Goal: Task Accomplishment & Management: Manage account settings

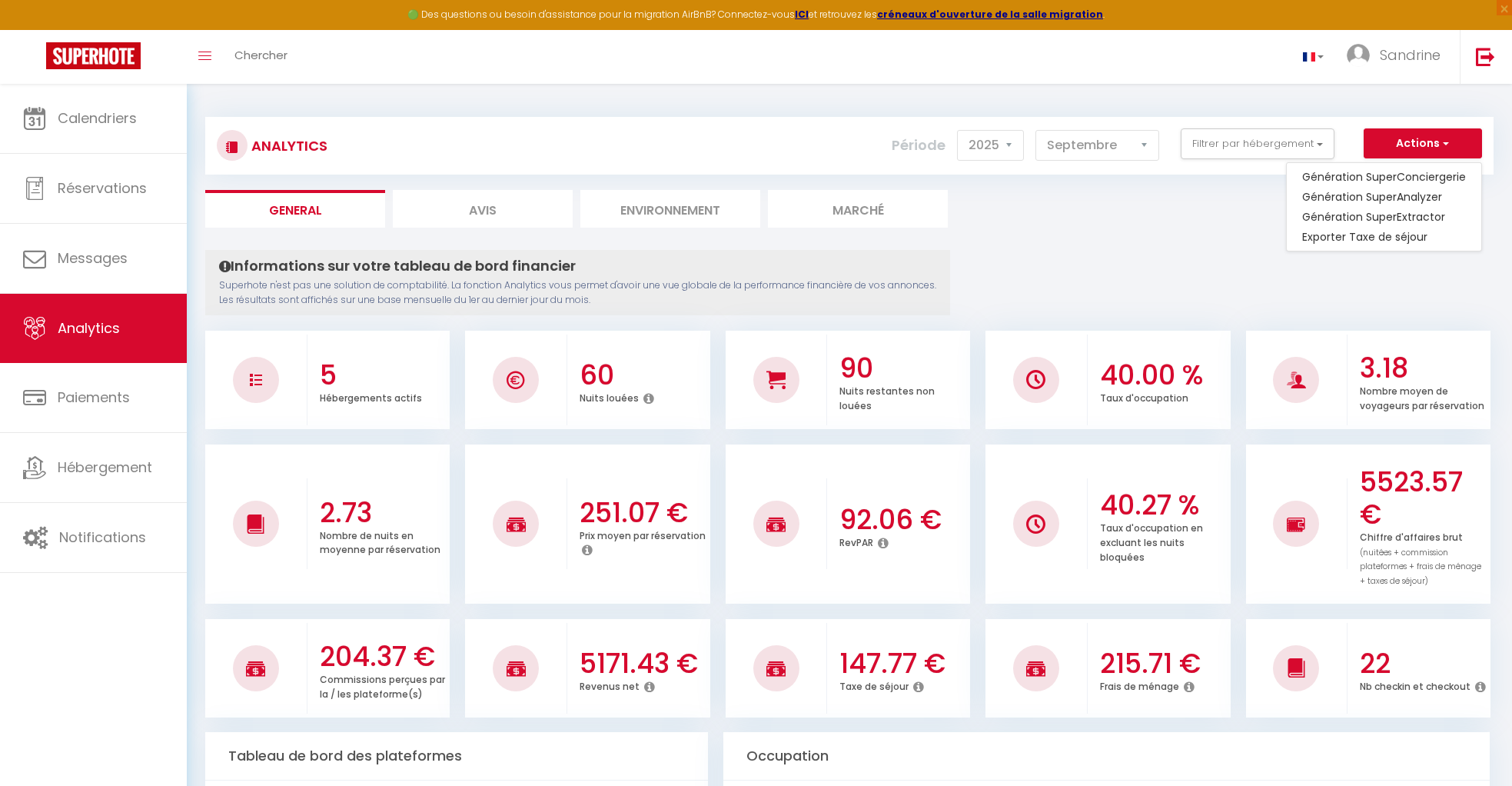
select select "2025"
select select "9"
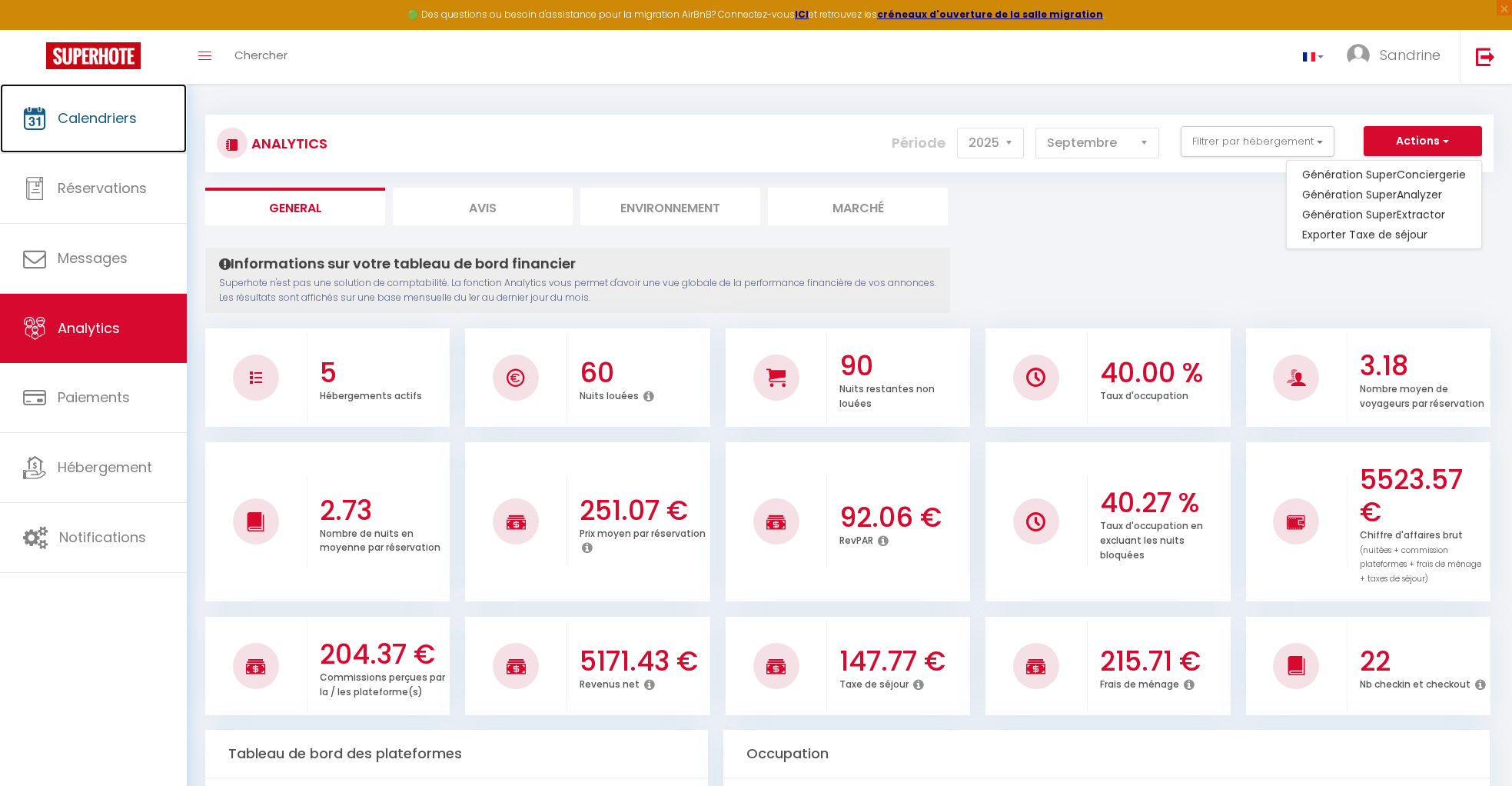
click at [119, 109] on span "Calendriers" at bounding box center [96, 118] width 79 height 19
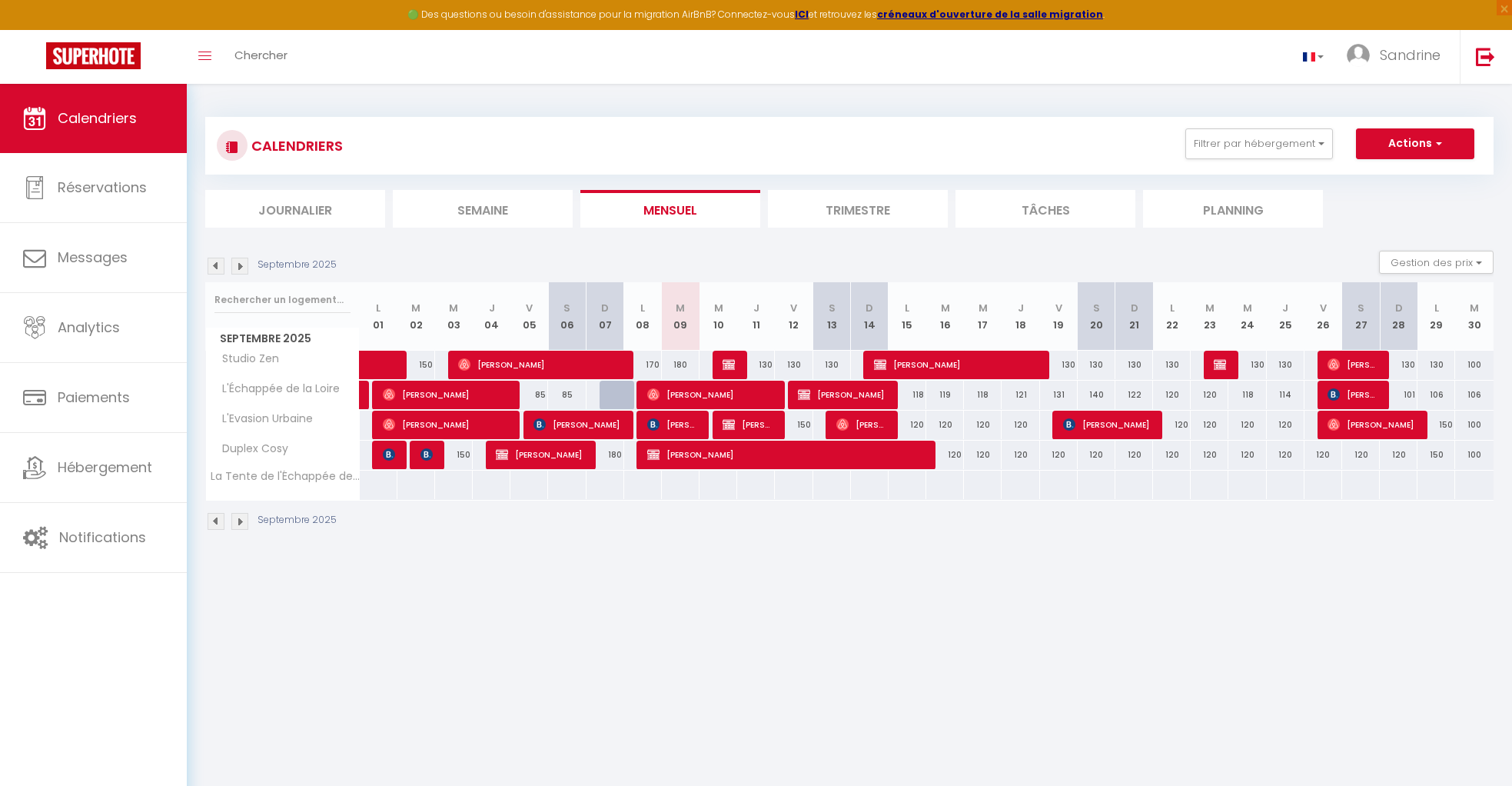
click at [220, 263] on img at bounding box center [216, 266] width 17 height 17
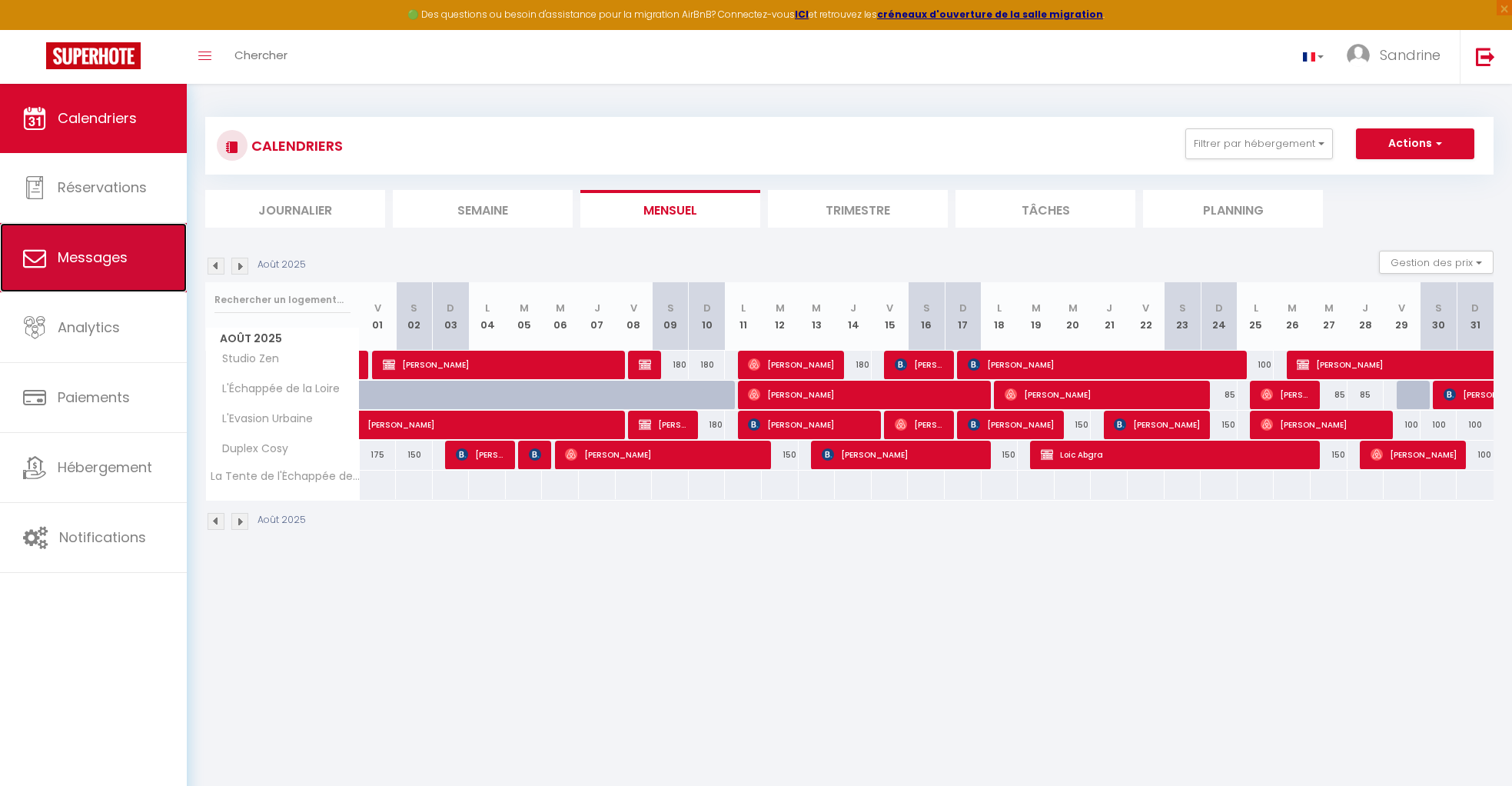
click at [110, 274] on link "Messages" at bounding box center [93, 257] width 187 height 69
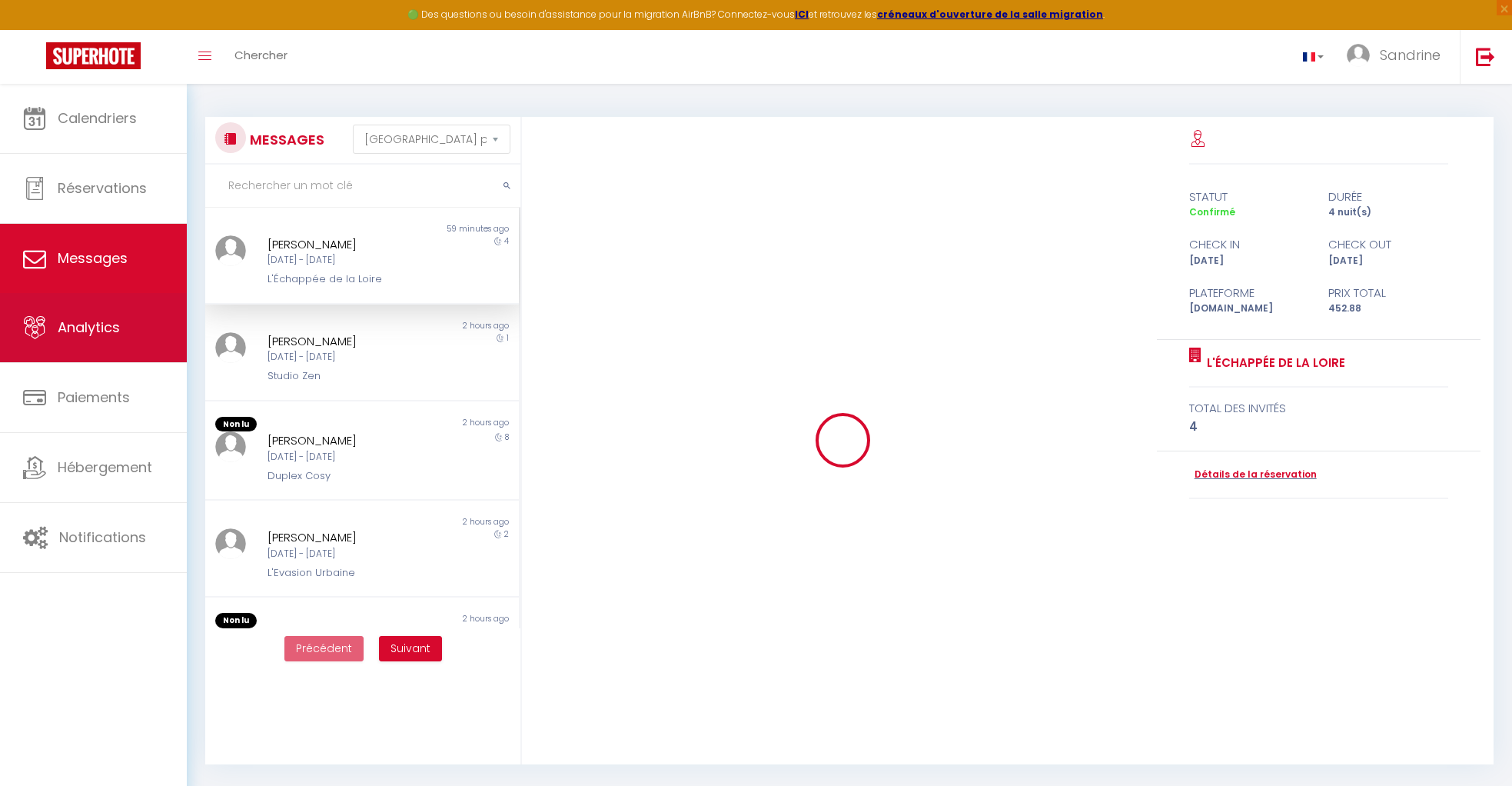
scroll to position [3145, 0]
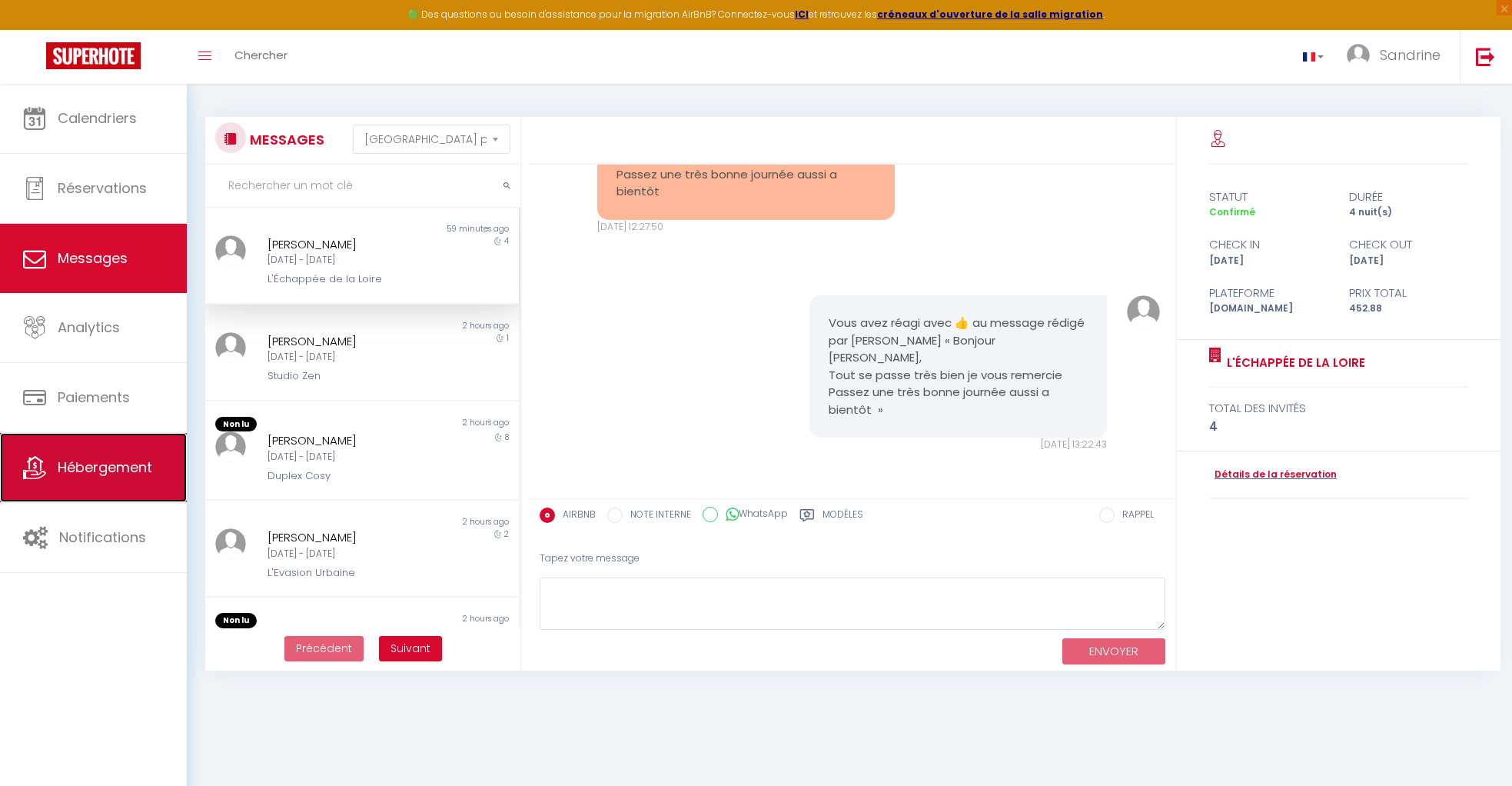
click at [108, 466] on span "Hébergement" at bounding box center [105, 466] width 95 height 19
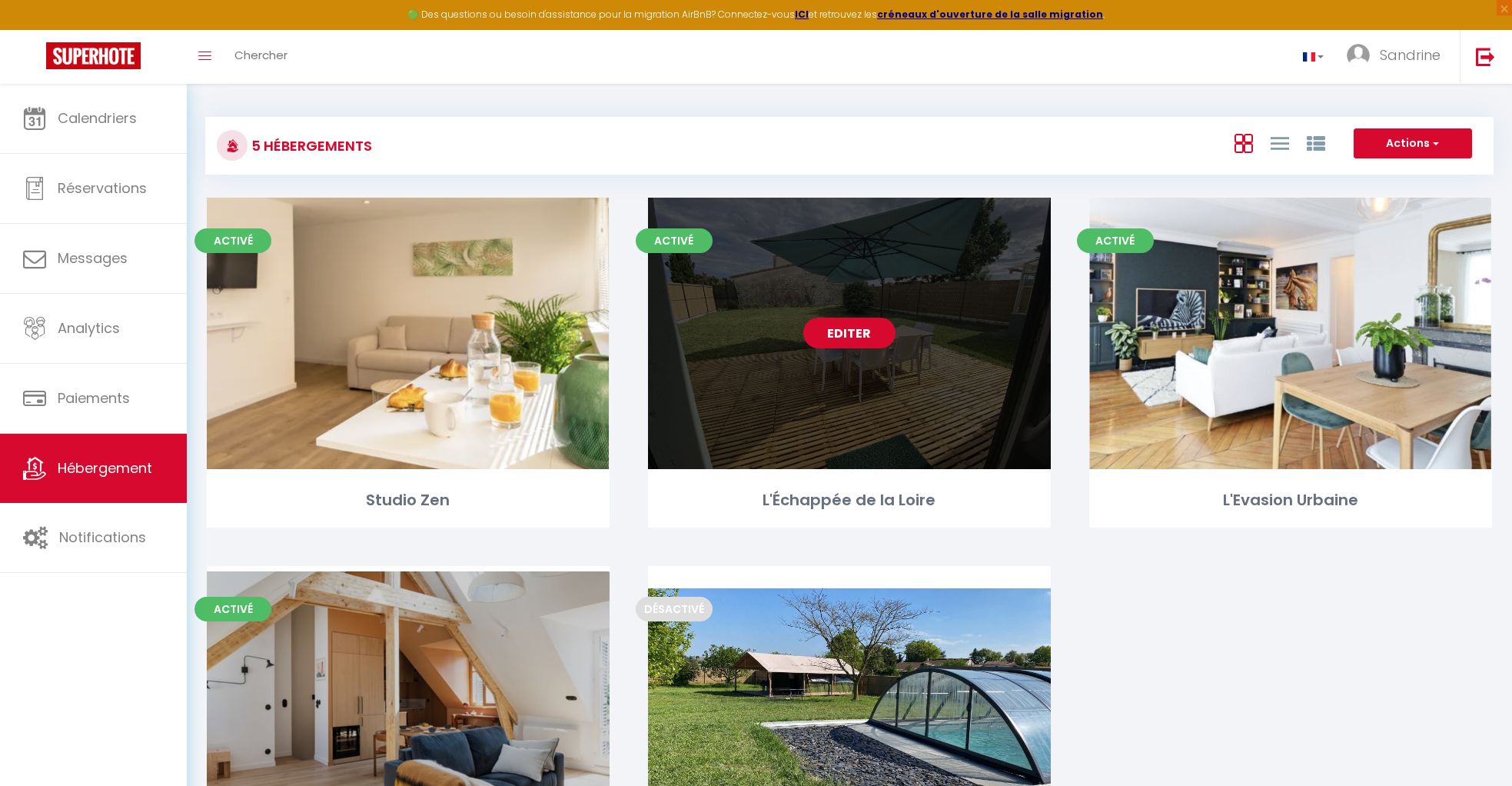
click at [827, 320] on link "Editer" at bounding box center [849, 333] width 92 height 31
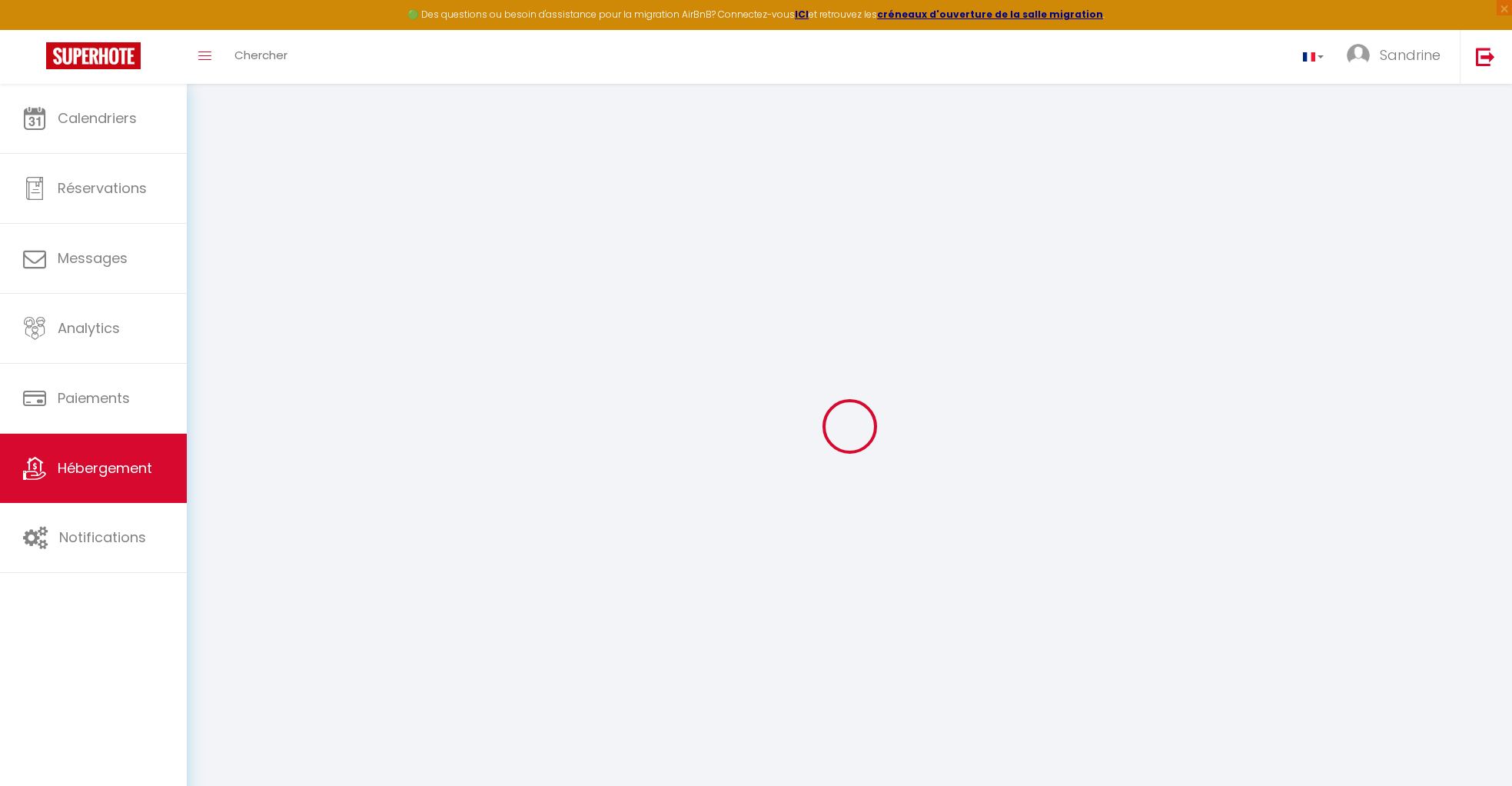
select select "+ 19 %"
select select "+ 22 %"
select select "+ 4 %"
select select
checkbox input "false"
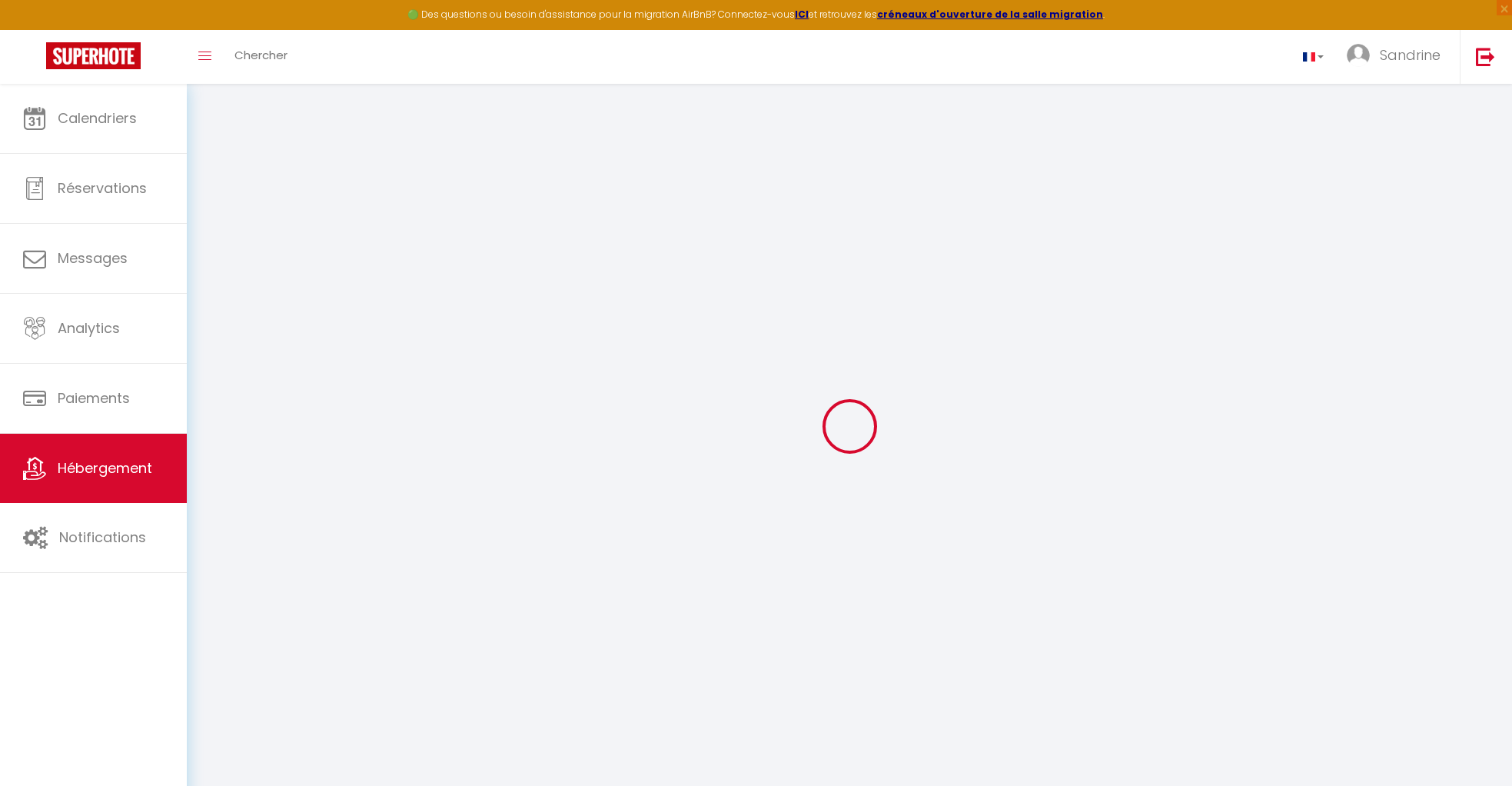
checkbox input "false"
select select "180"
select select "well_reviewed_guests"
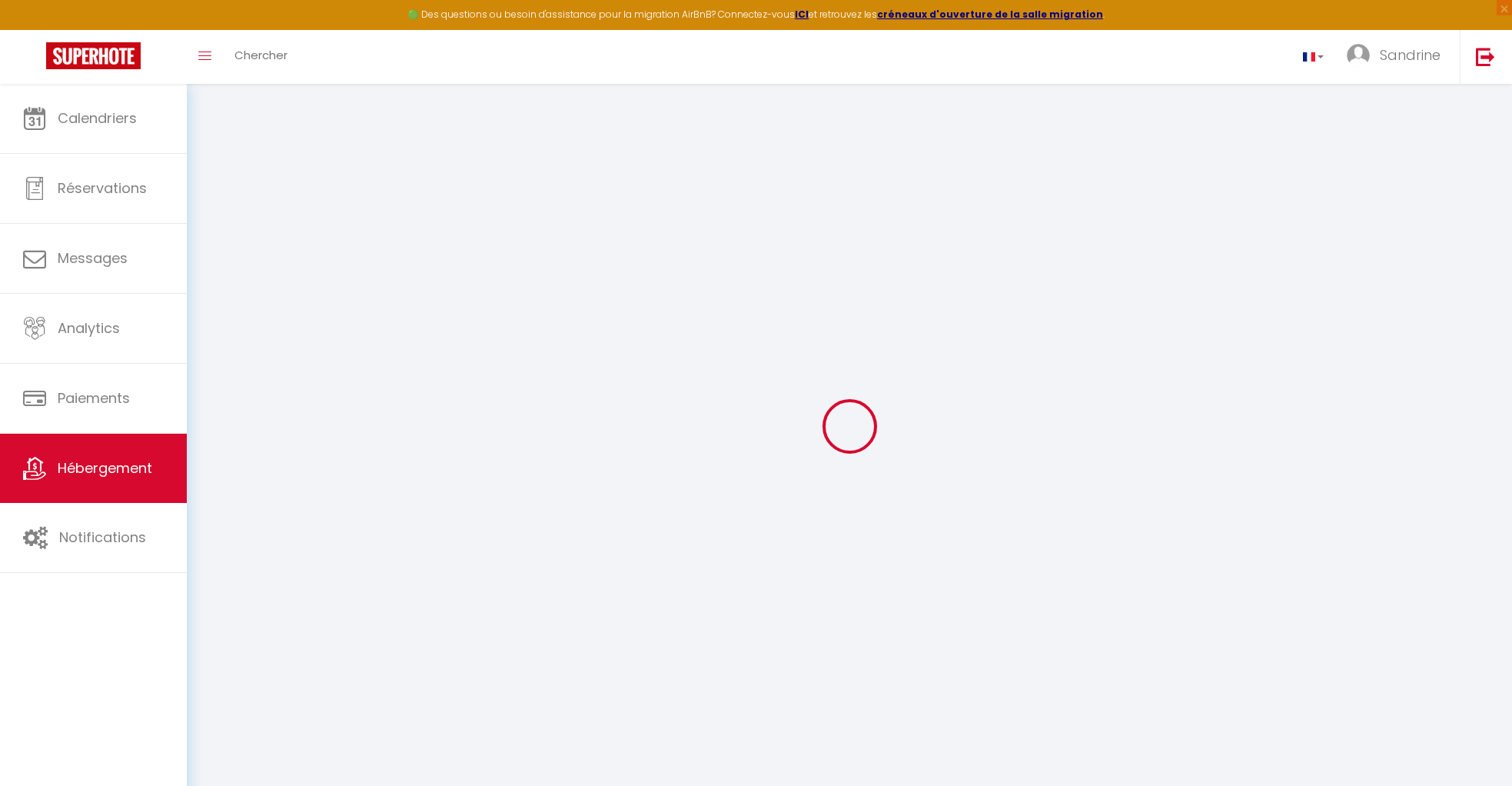
select select "EUR"
select select
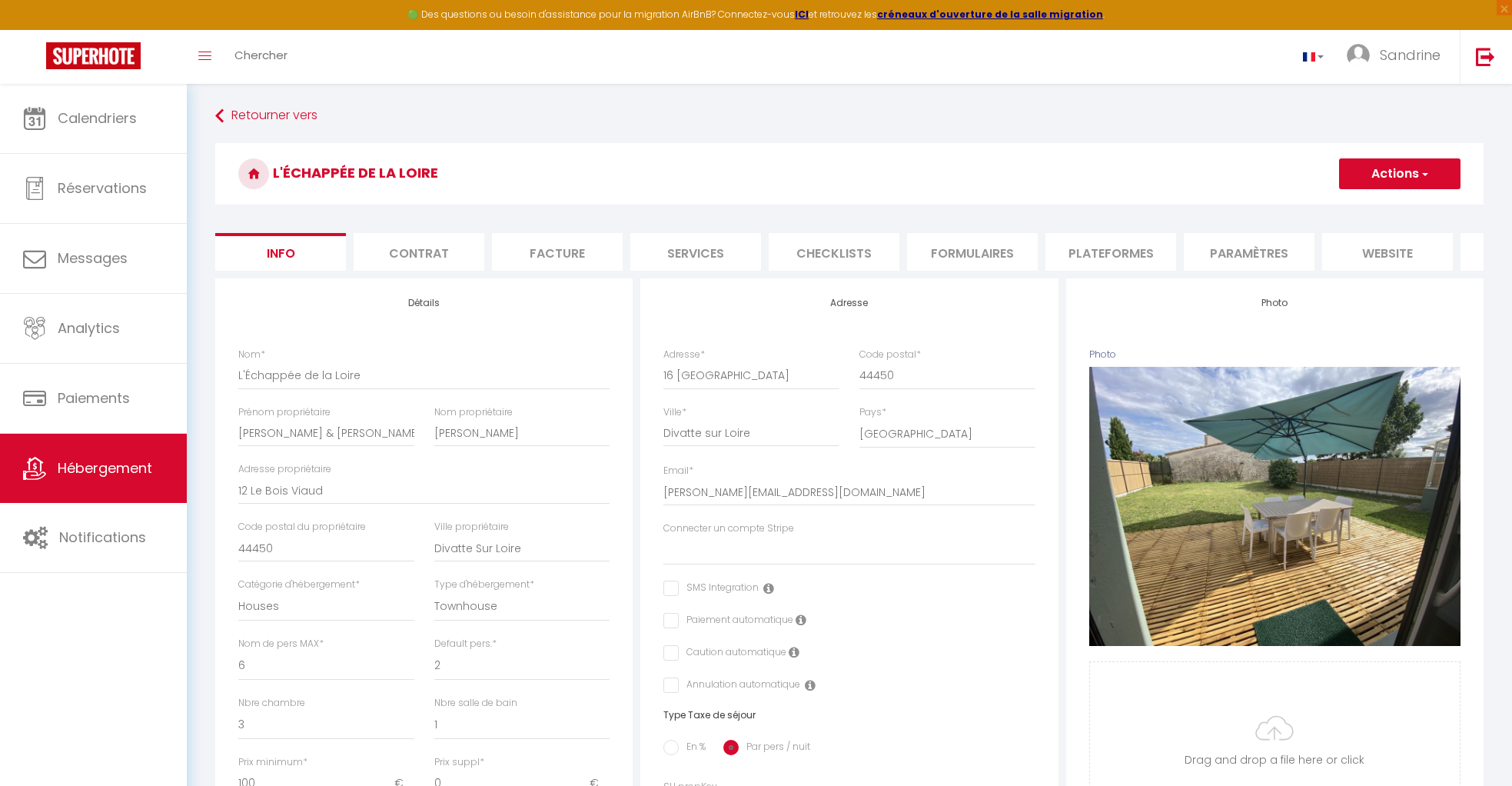
select select
checkbox input "false"
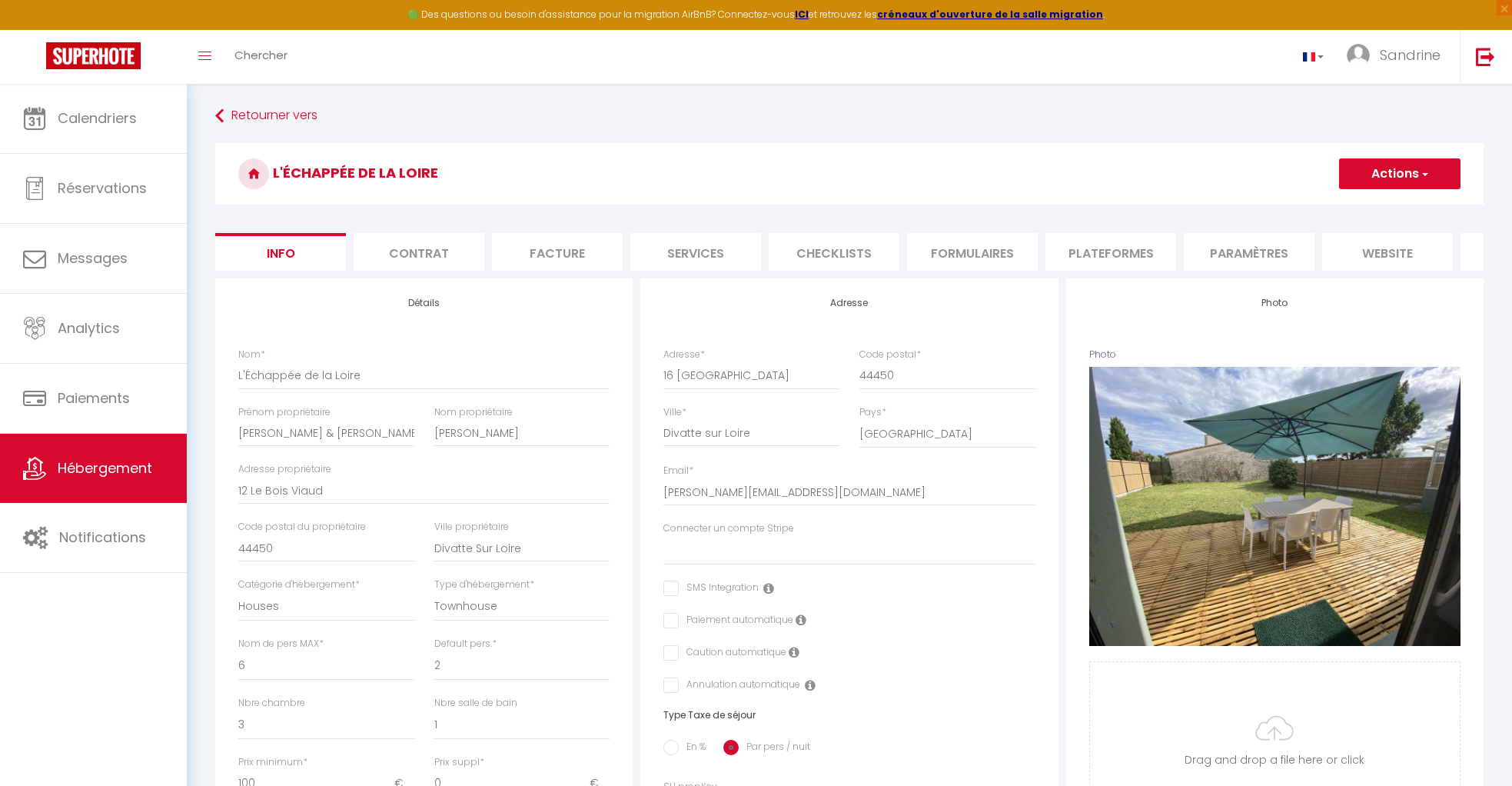
click at [1124, 256] on li "Plateformes" at bounding box center [1110, 251] width 130 height 37
select select
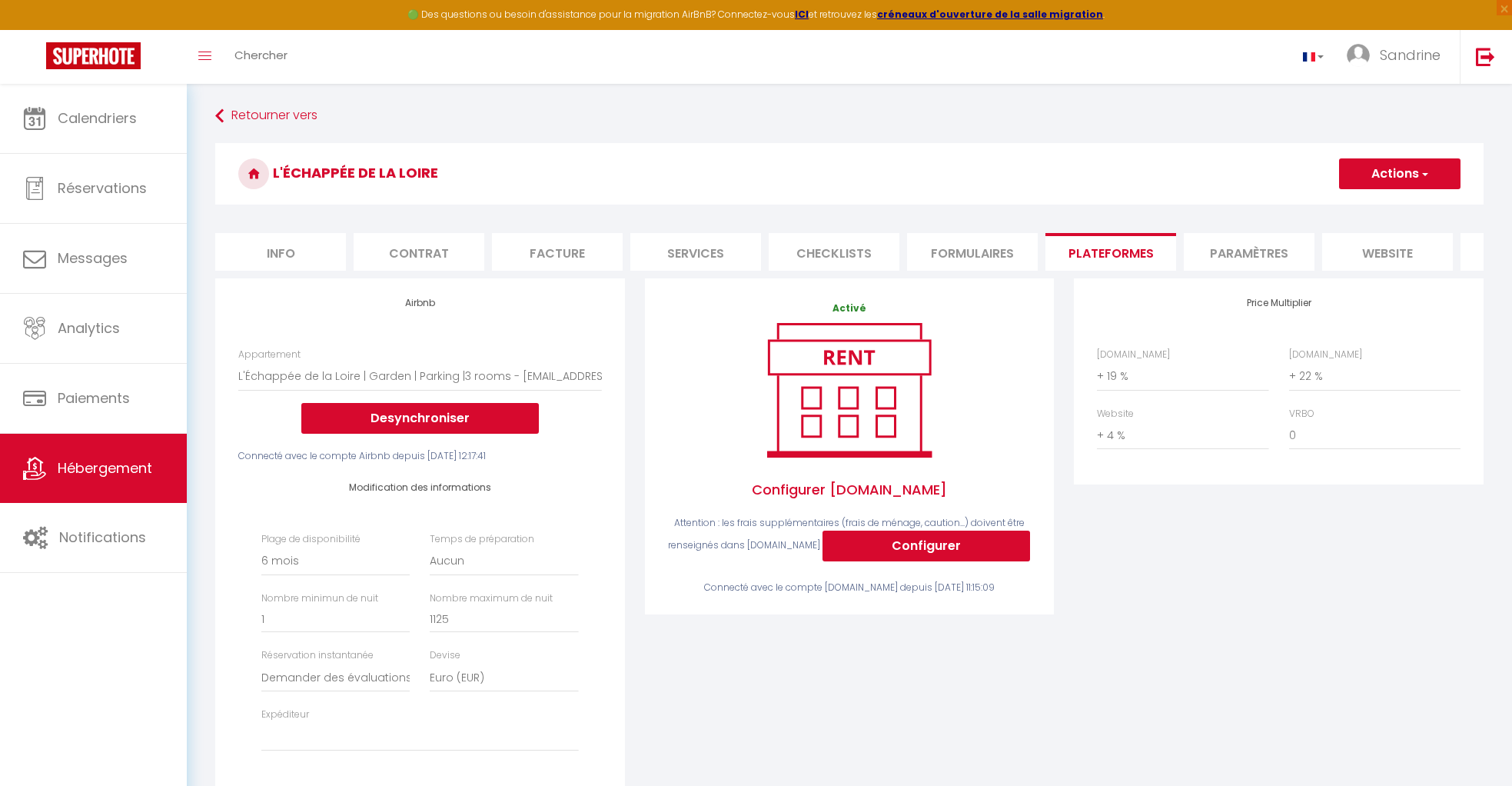
scroll to position [0, 9]
click at [1155, 378] on select "0 + 1 % + 2 % + 3 % + 4 % + 5 % + 6 % + 7 % + 8 % + 9 %" at bounding box center [1183, 375] width 172 height 29
click at [1339, 371] on select "0 + 1 % + 2 % + 3 % + 4 % + 5 % + 6 % + 7 % + 8 % + 9 %" at bounding box center [1375, 375] width 172 height 29
select select "+ 35 %"
click at [1290, 361] on select "0 + 1 % + 2 % + 3 % + 4 % + 5 % + 6 % + 7 % + 8 % + 9 %" at bounding box center [1375, 375] width 172 height 29
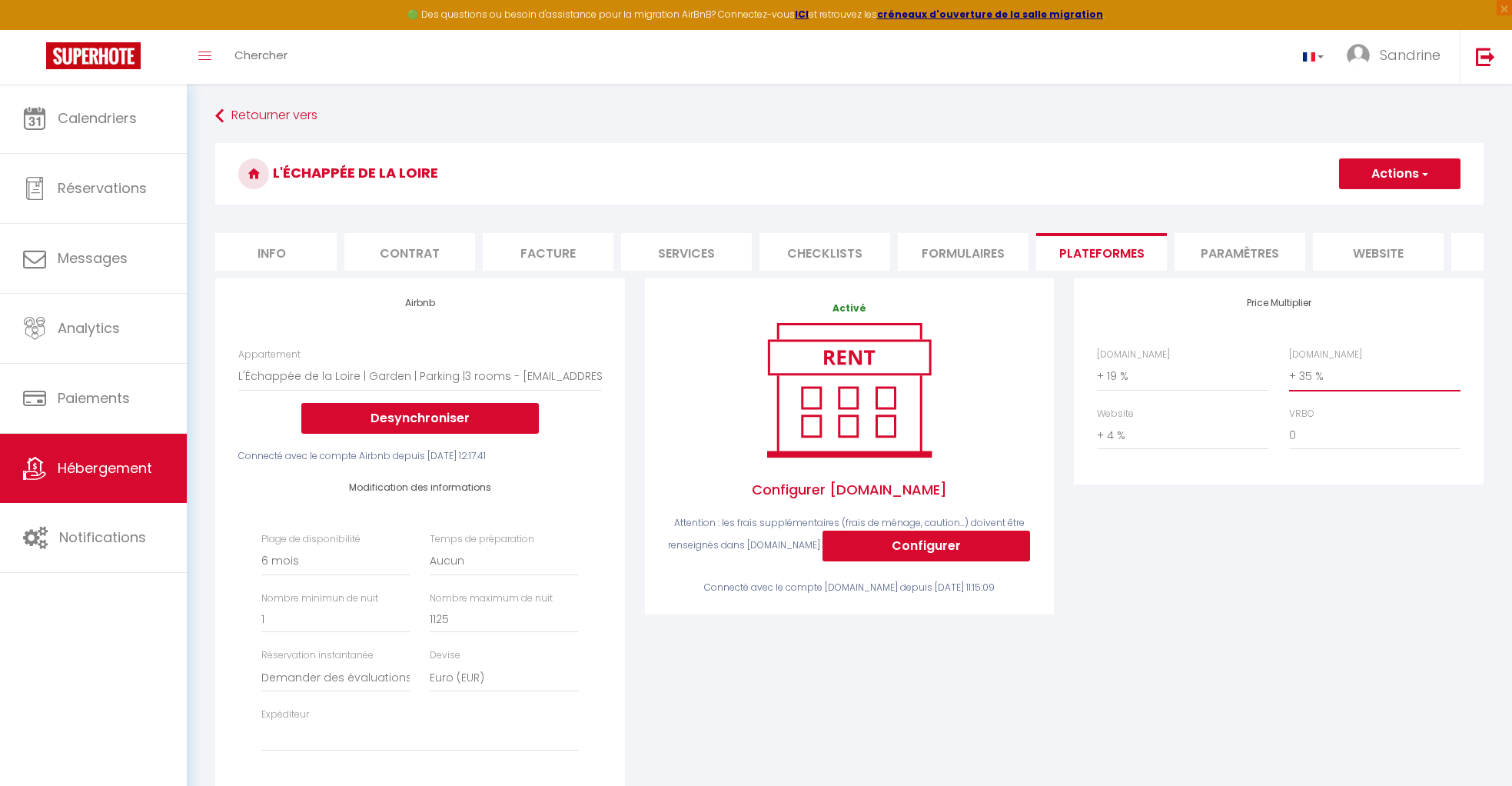
select select
click at [845, 236] on li "Checklists" at bounding box center [824, 251] width 130 height 37
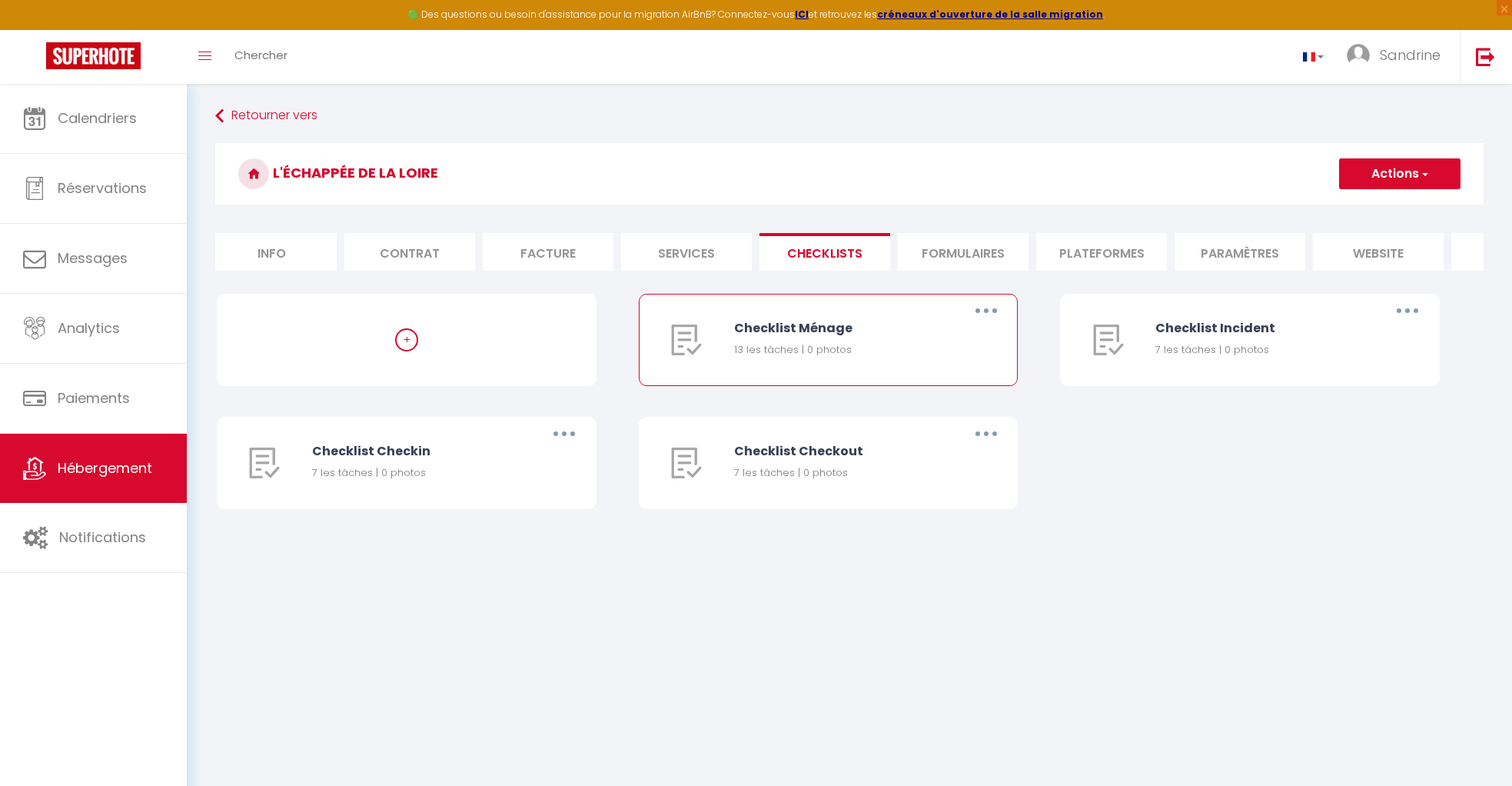
click at [993, 309] on button "button" at bounding box center [987, 310] width 43 height 25
click at [974, 334] on link "Editer" at bounding box center [946, 345] width 114 height 26
type input "Checklist Ménage"
type input "Procédure à suivre à la fin du ménage"
select select
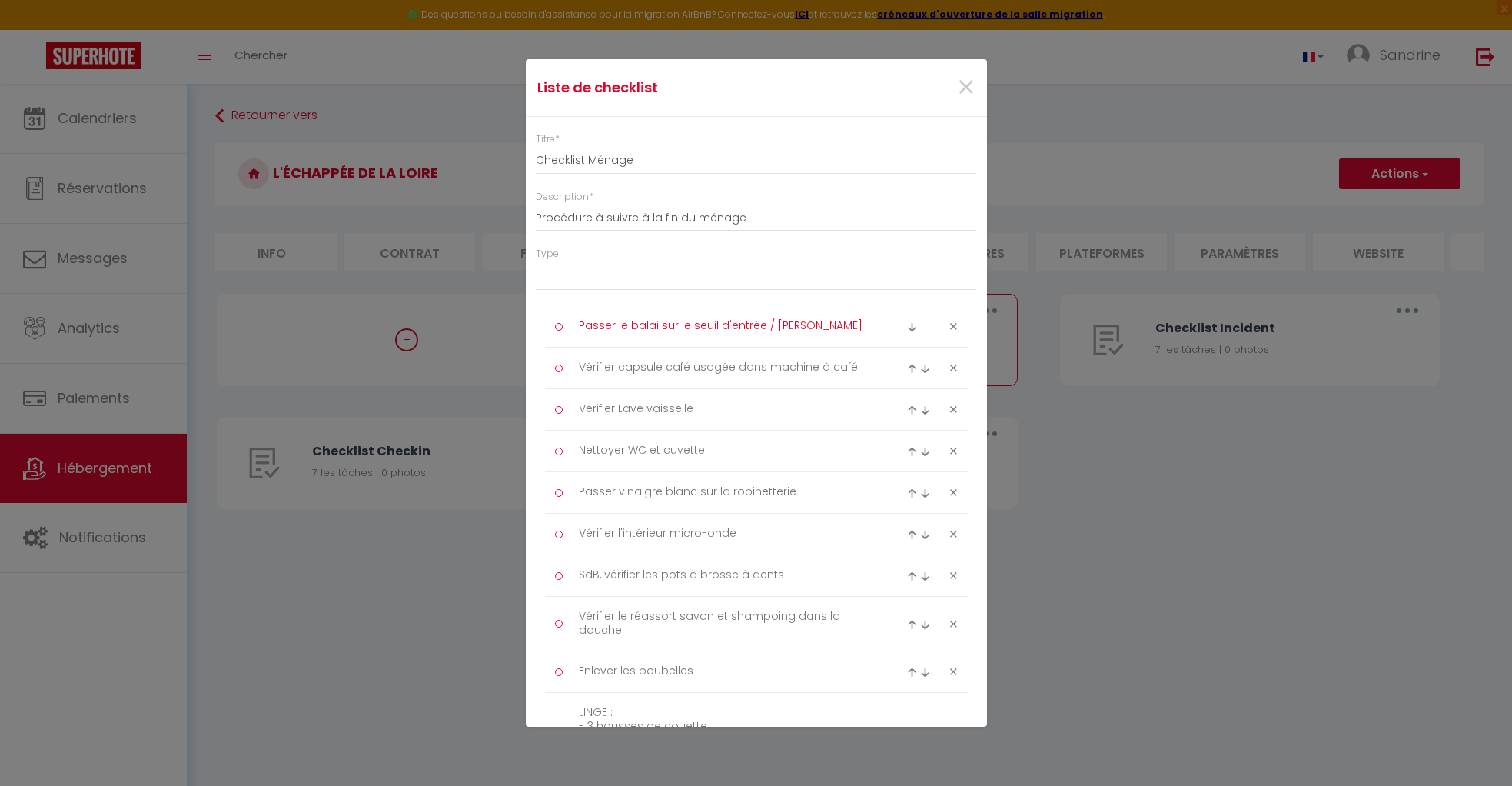
drag, startPoint x: 832, startPoint y: 325, endPoint x: 581, endPoint y: 330, distance: 251.0
click at [581, 330] on textarea "Passer le balai sur le seuil d'entrée / paillasson" at bounding box center [726, 326] width 315 height 26
type textarea "Vérifier sous les lits"
click at [967, 85] on span "×" at bounding box center [965, 84] width 19 height 46
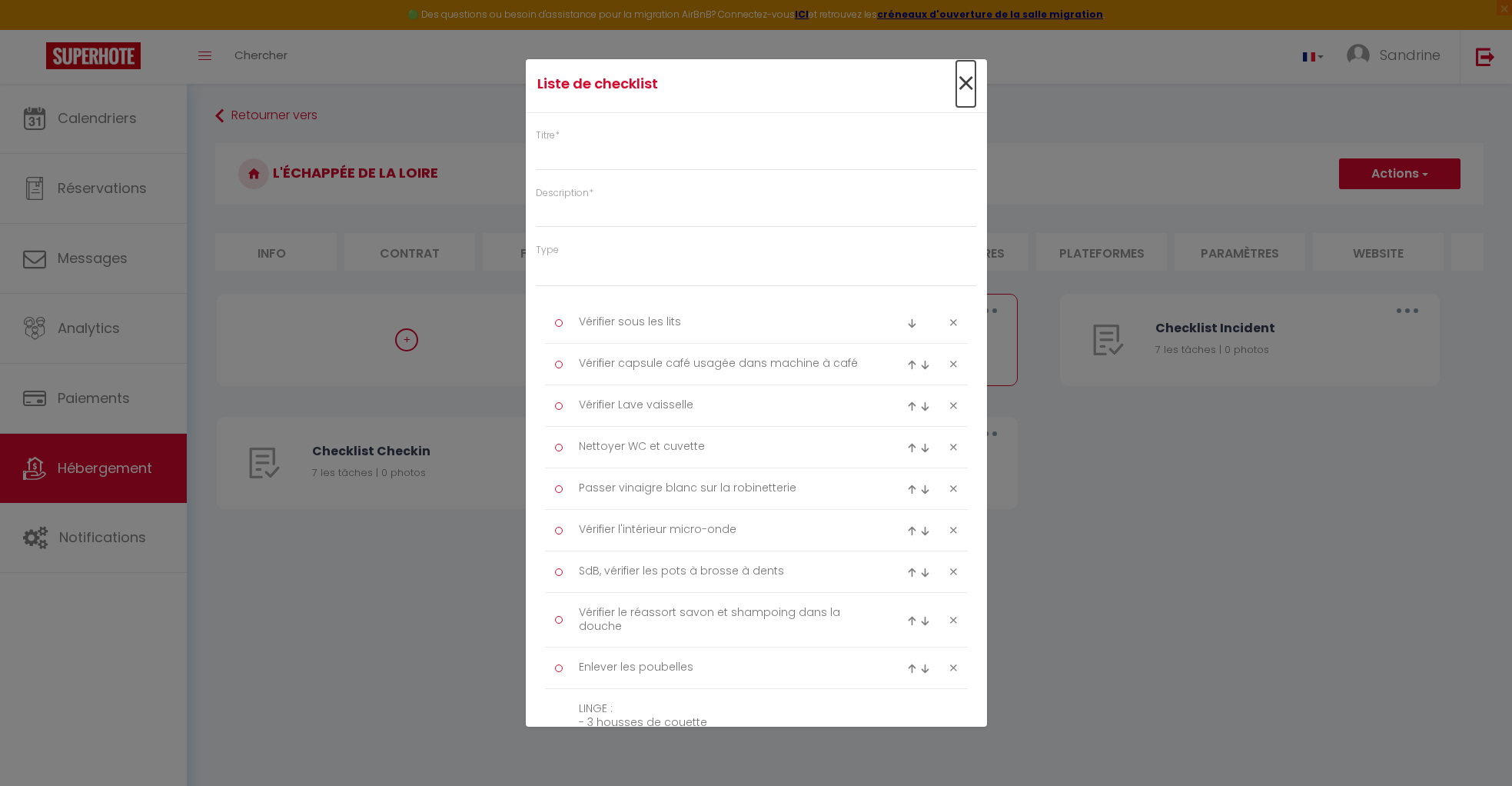
scroll to position [0, 0]
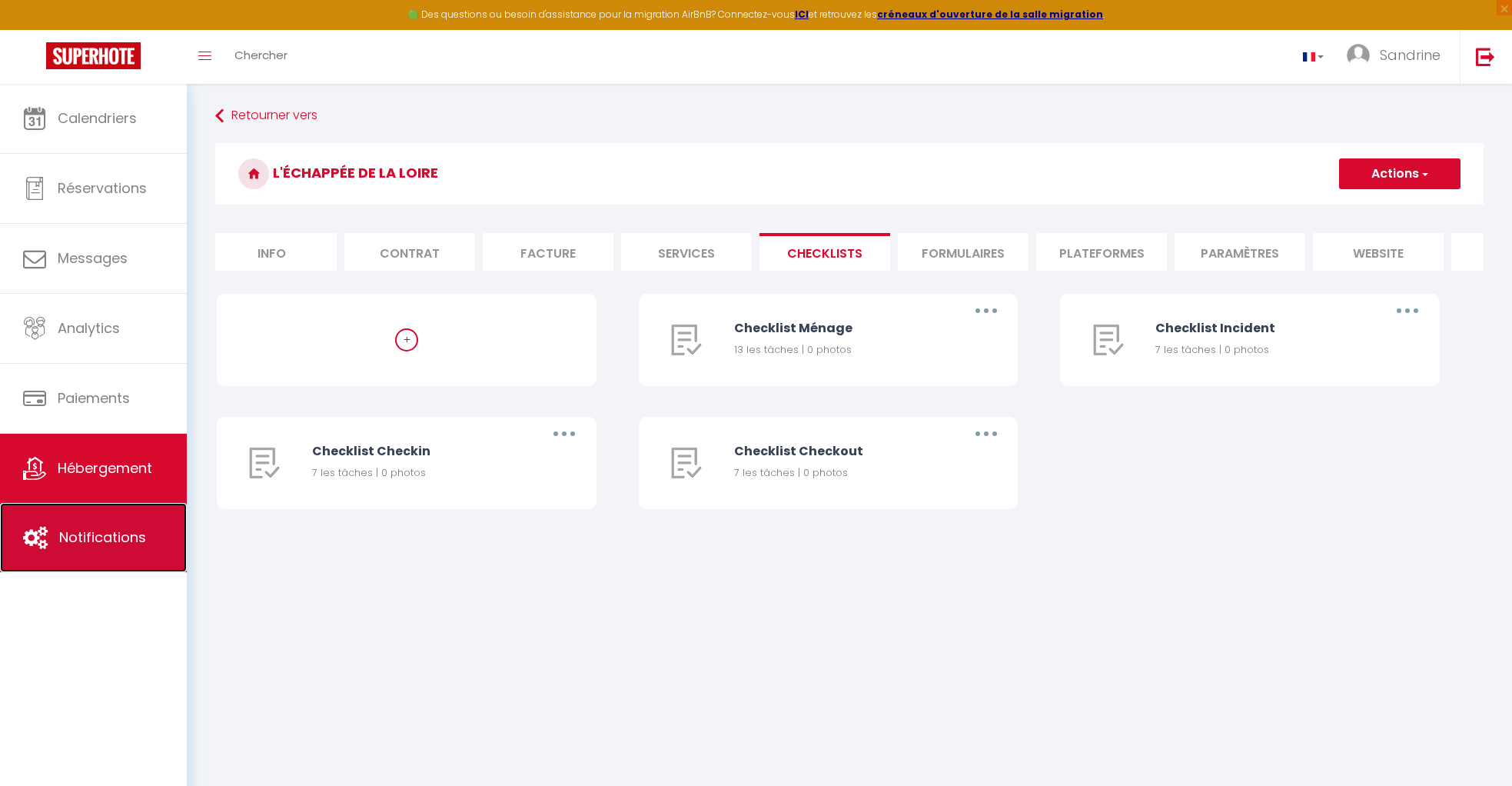
click at [129, 520] on link "Notifications" at bounding box center [93, 537] width 187 height 69
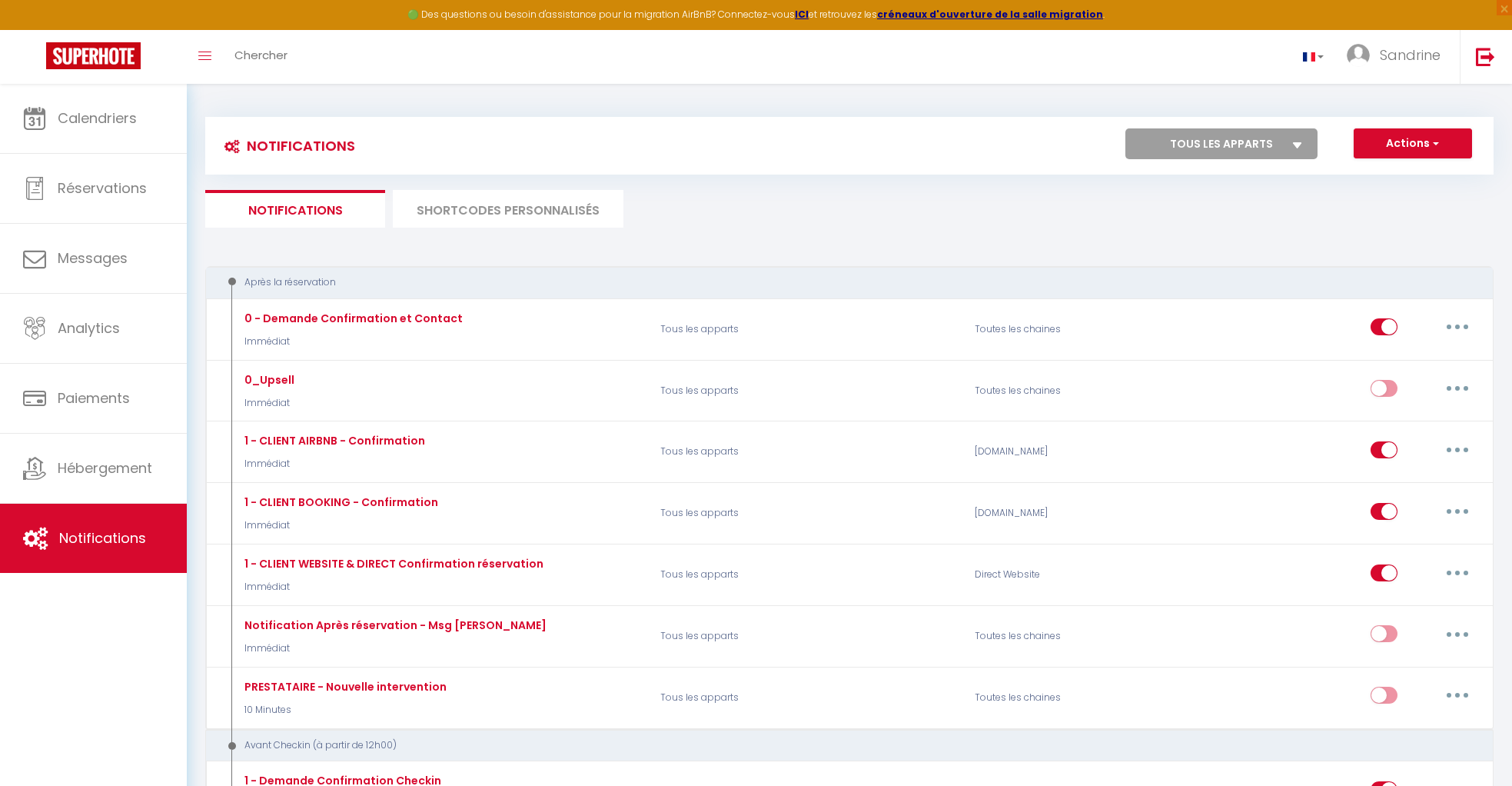
click at [1220, 145] on select "Tous les apparts L'Échappée de la Loire La Tente de l'Échappée de la Loire" at bounding box center [1222, 144] width 193 height 31
select select "26229"
click at [1125, 129] on select "Tous les apparts L'Échappée de la Loire La Tente de l'Échappée de la Loire" at bounding box center [1222, 144] width 193 height 31
checkbox input "true"
checkbox input "false"
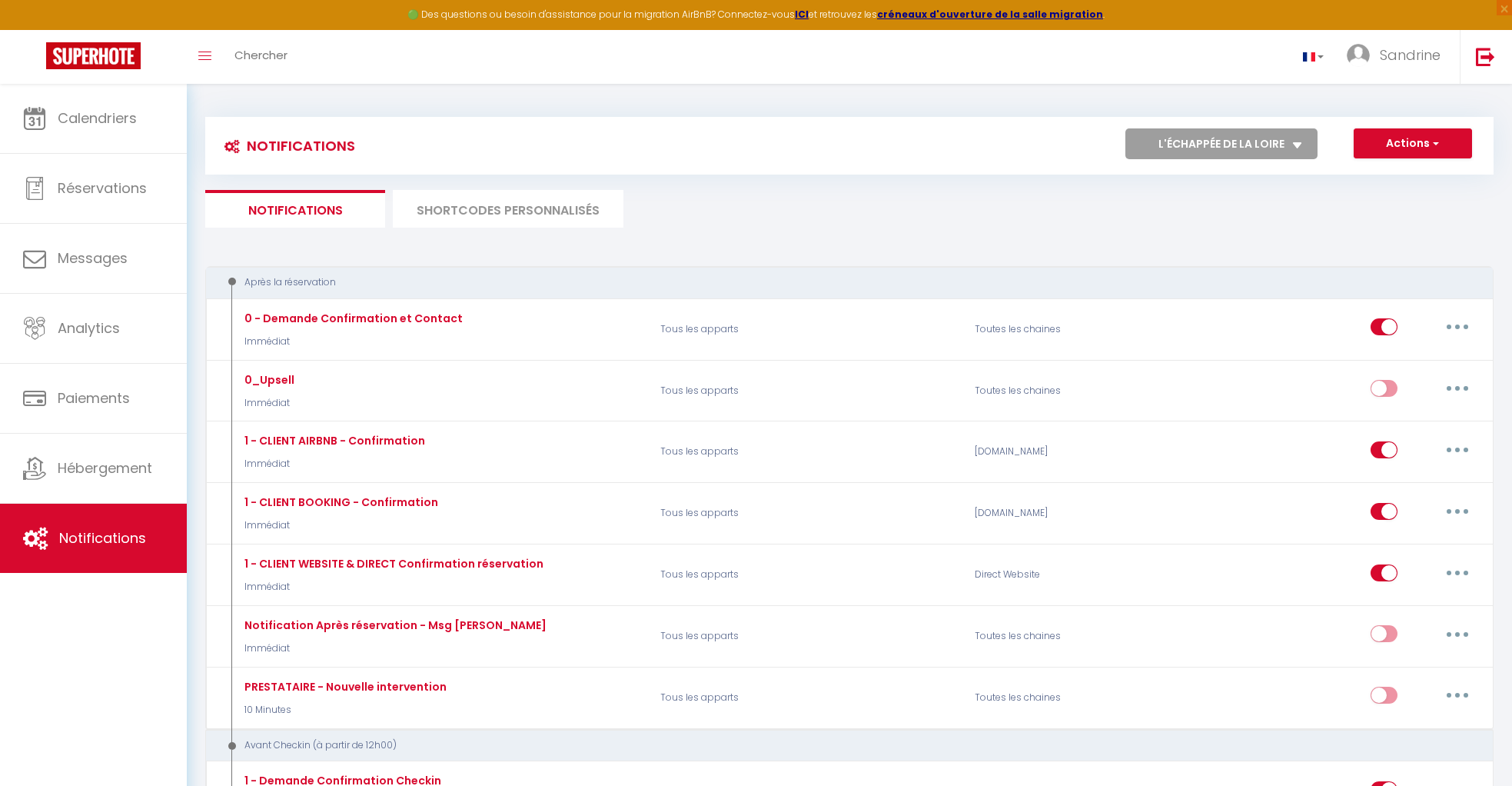
checkbox input "false"
checkbox input "true"
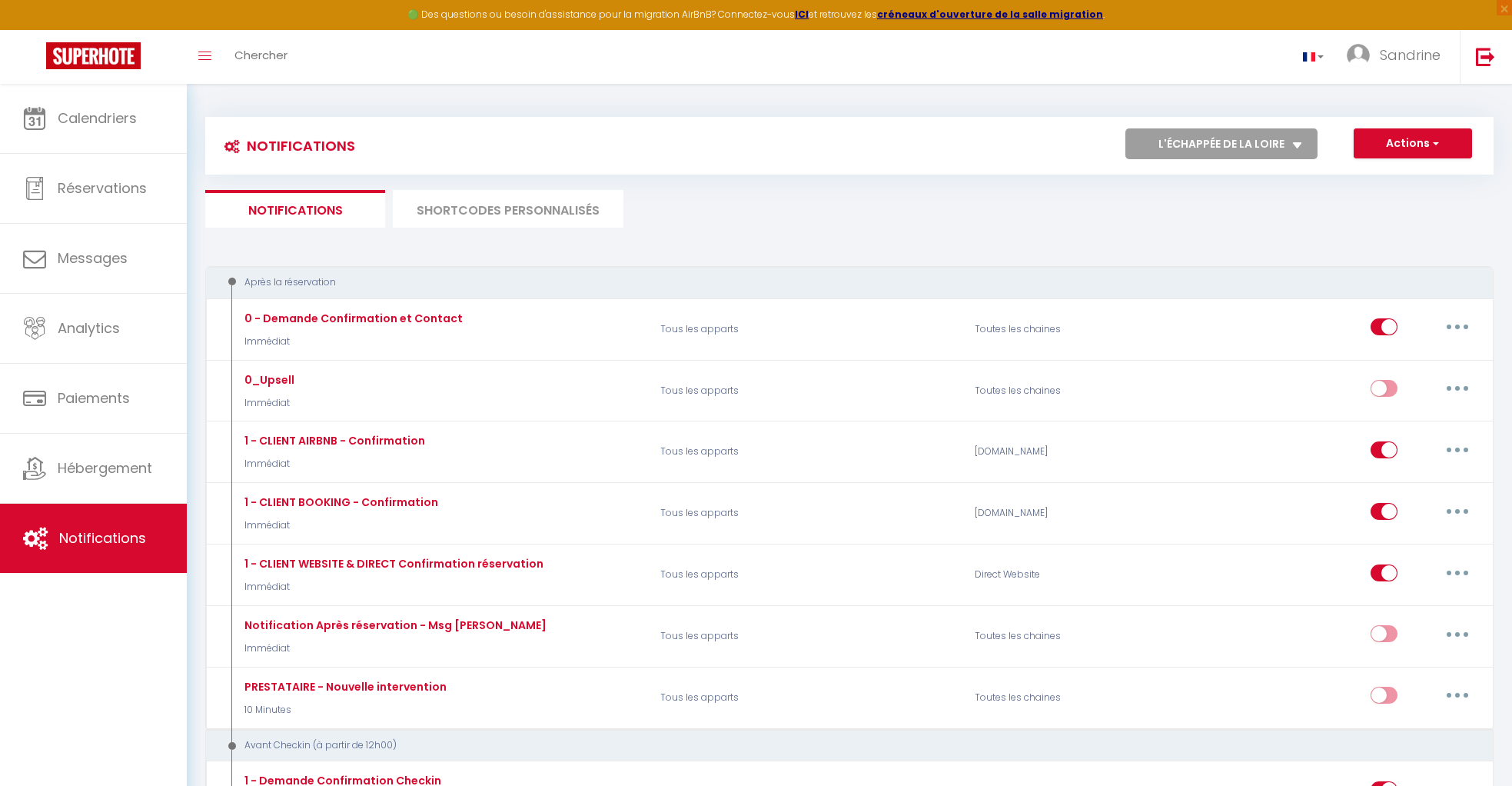
checkbox input "false"
checkbox input "true"
checkbox input "false"
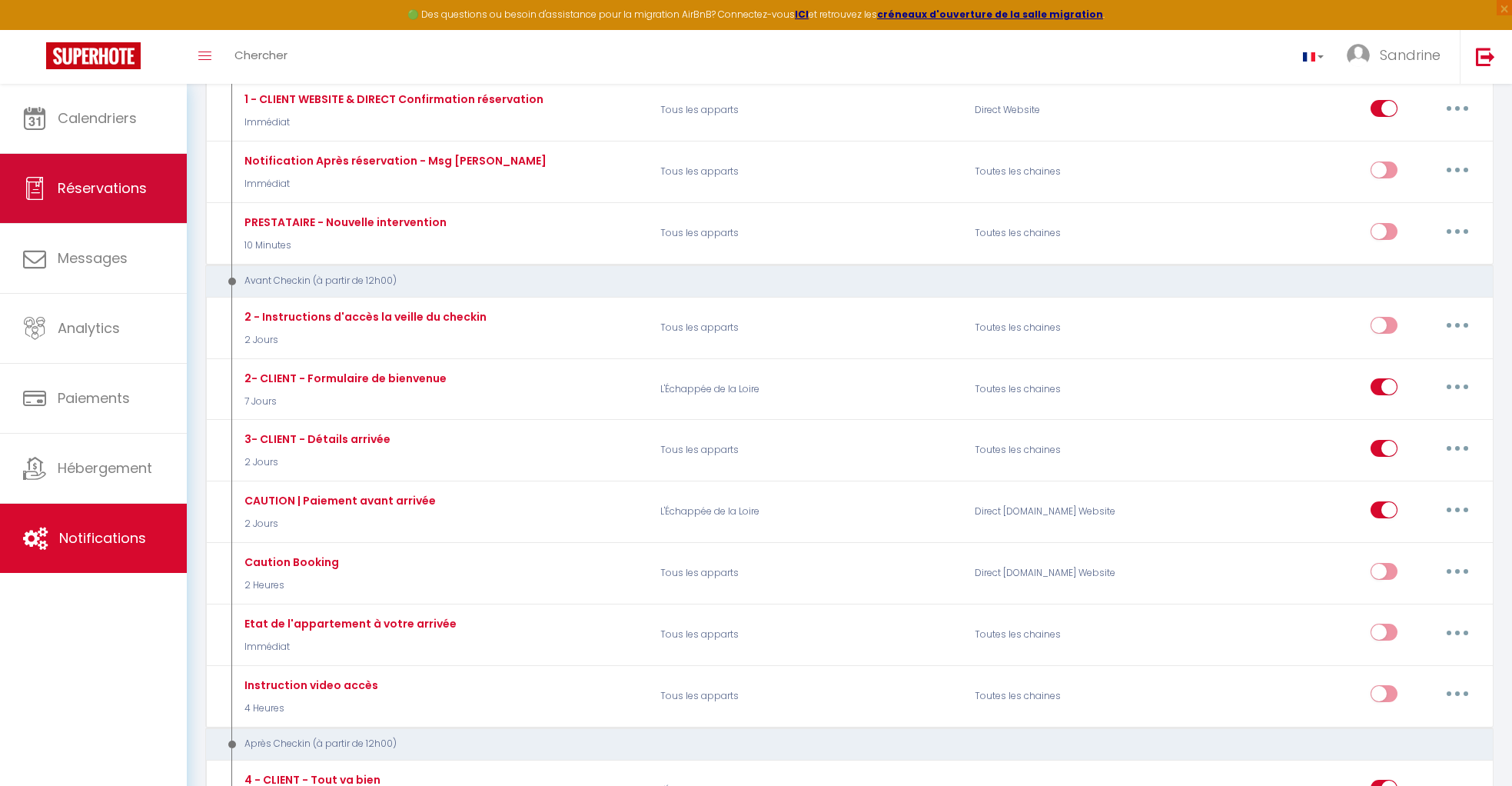
scroll to position [315, 0]
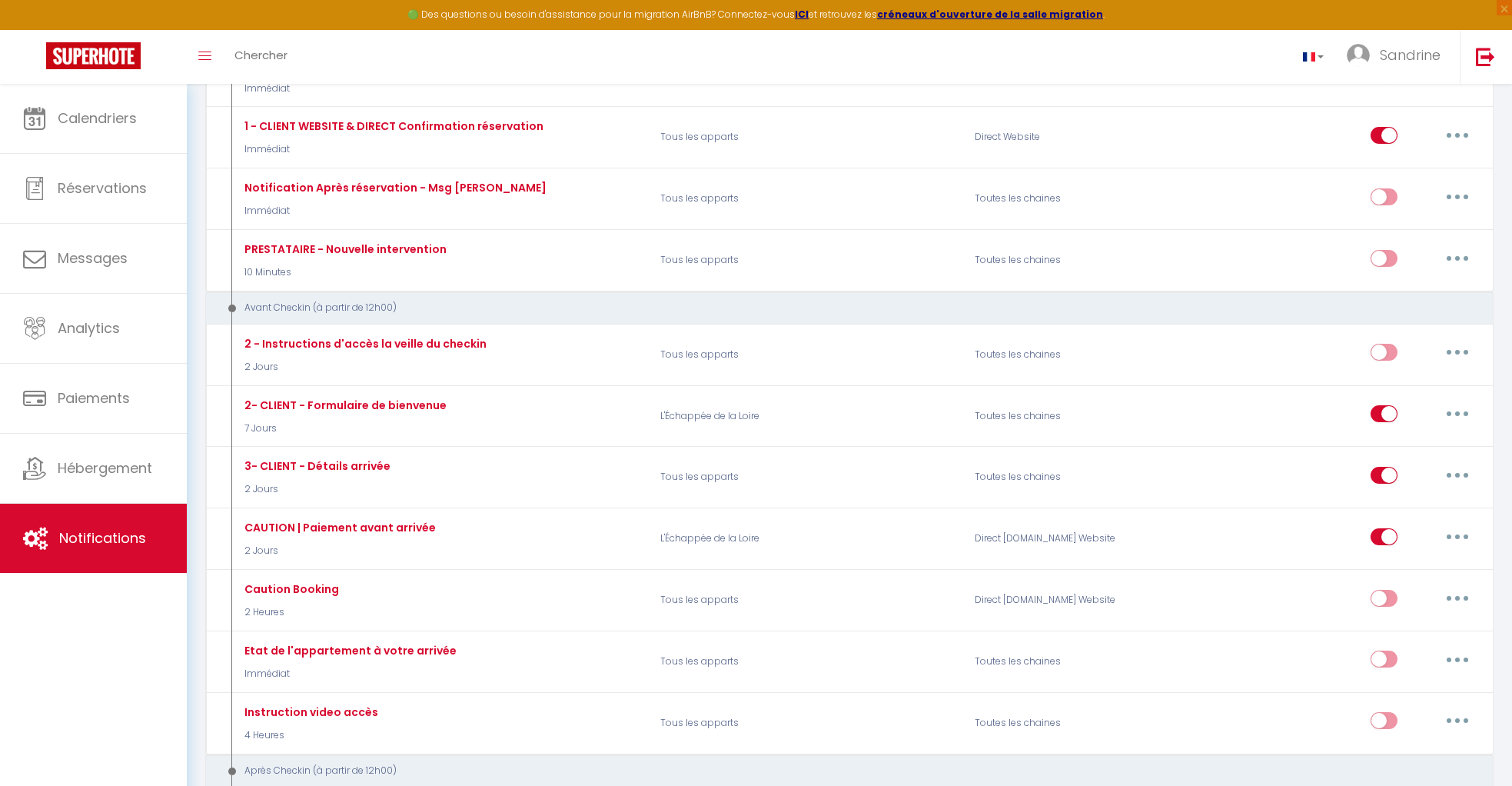
click at [259, 300] on div "Avant Checkin (à partir de 12h00)" at bounding box center [837, 308] width 1235 height 15
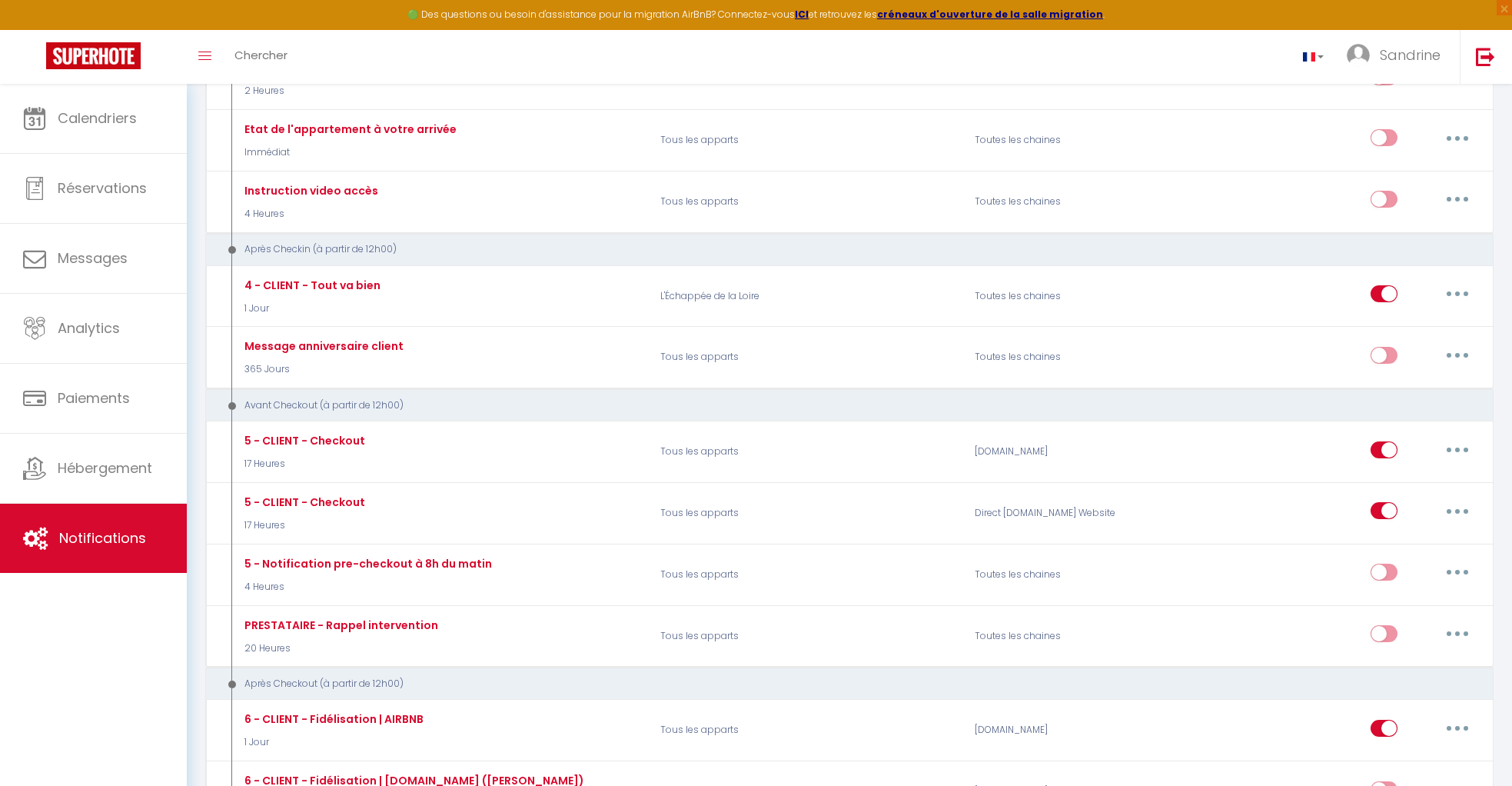
scroll to position [894, 0]
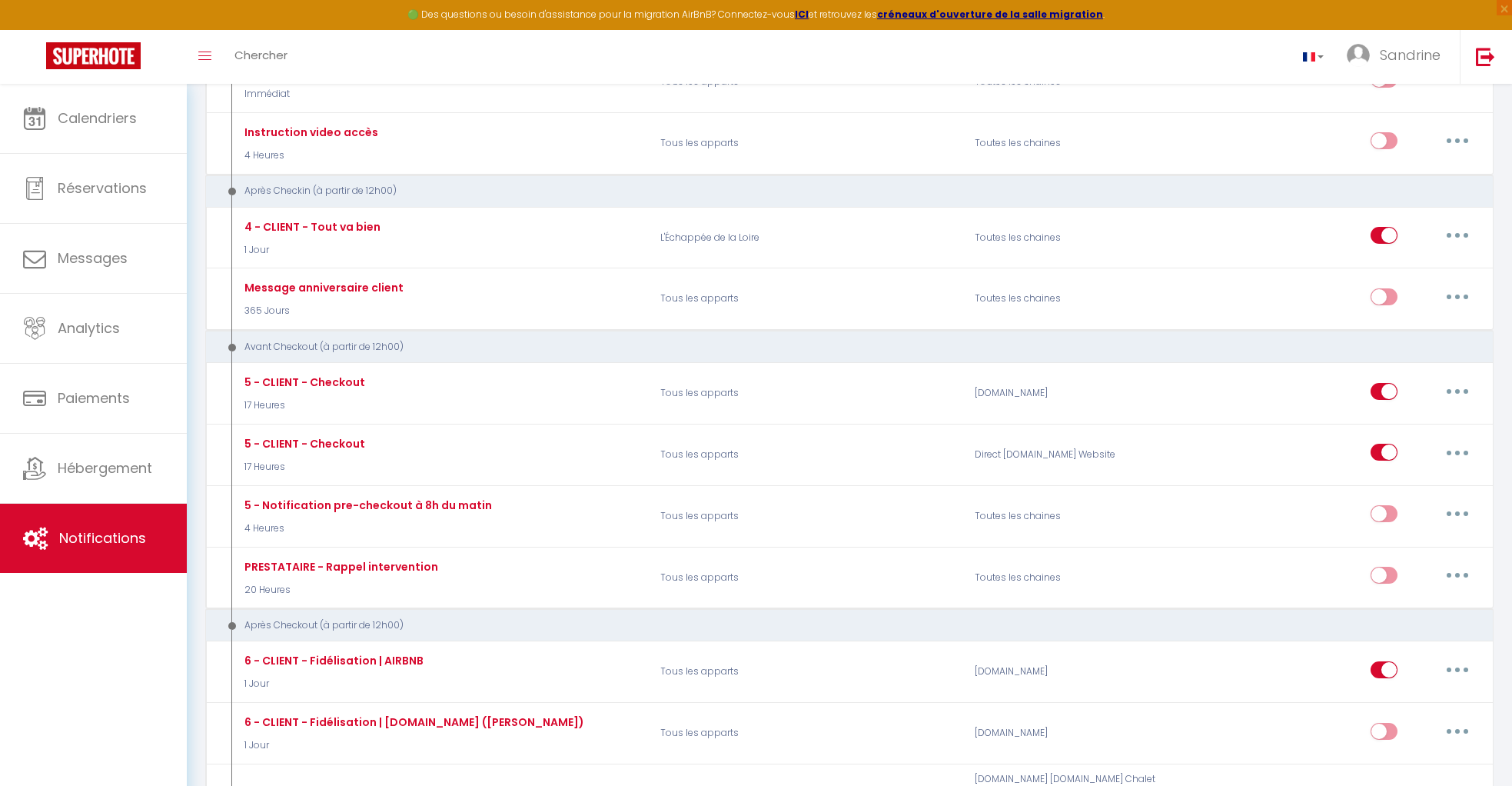
click at [298, 184] on div "Après Checkin (à partir de 12h00)" at bounding box center [837, 191] width 1235 height 15
click at [299, 339] on div "Avant Checkout (à partir de 12h00)" at bounding box center [837, 347] width 1235 height 15
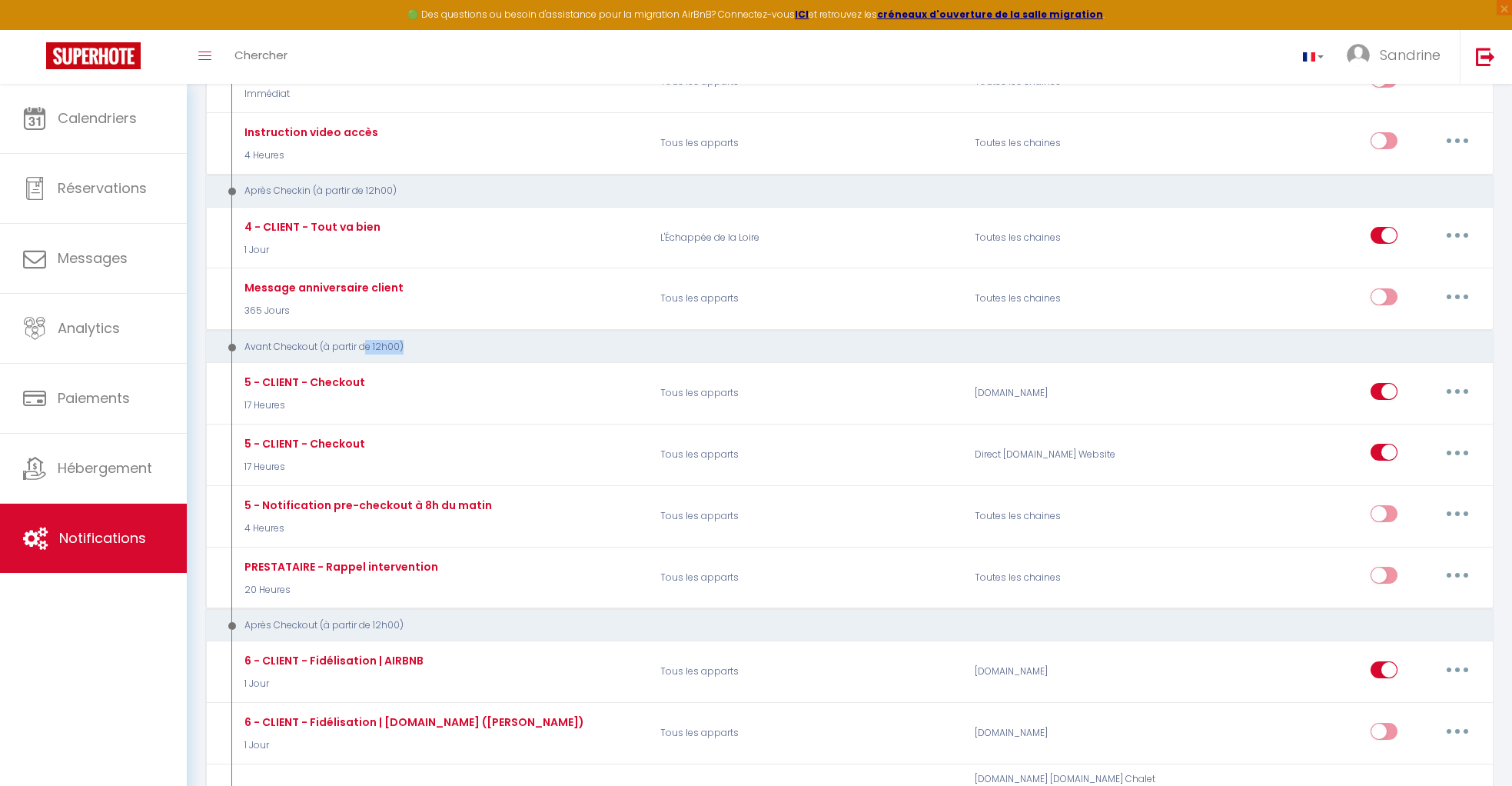
click at [299, 339] on div "Avant Checkout (à partir de 12h00)" at bounding box center [837, 347] width 1235 height 15
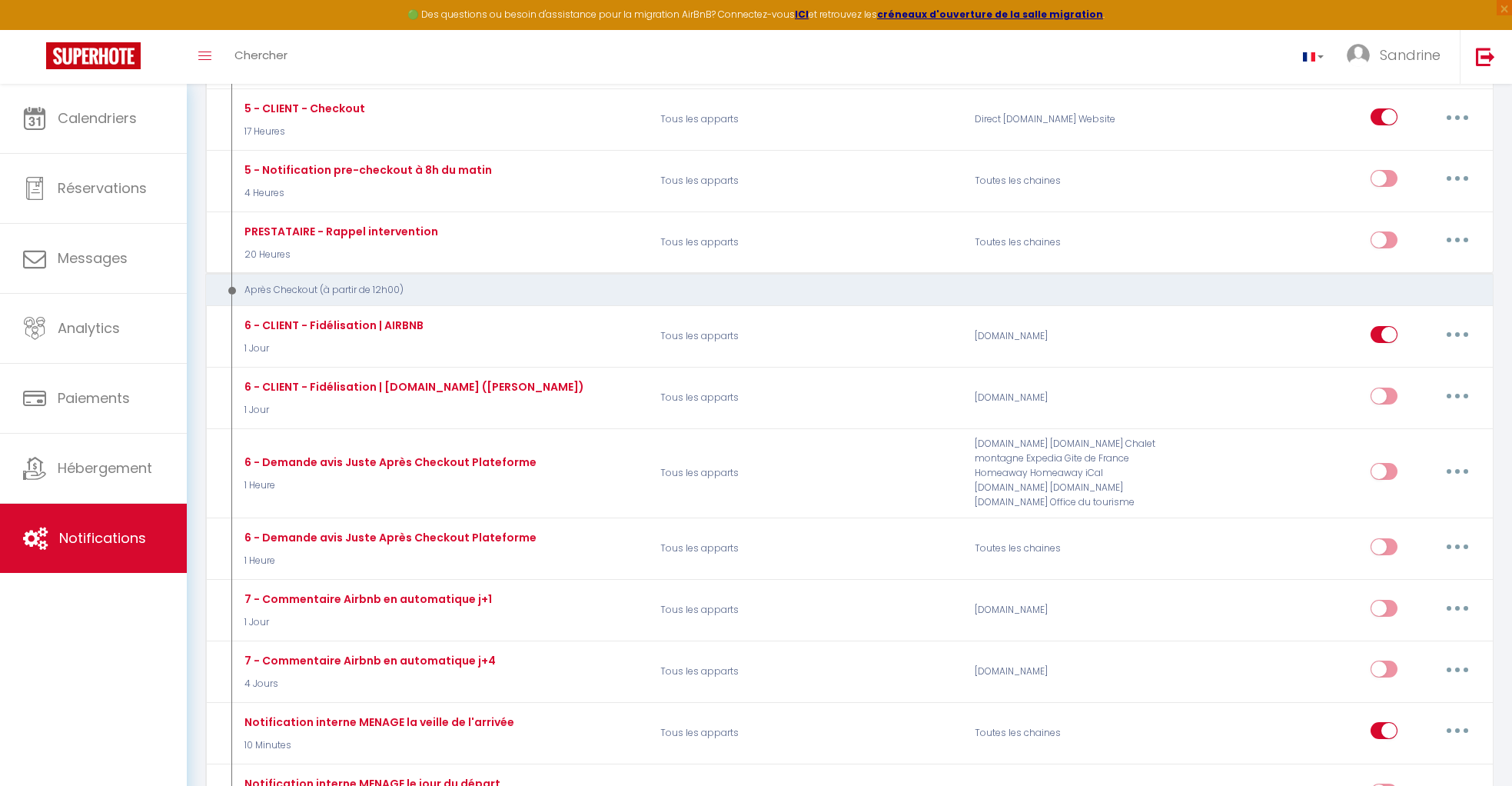
scroll to position [1286, 0]
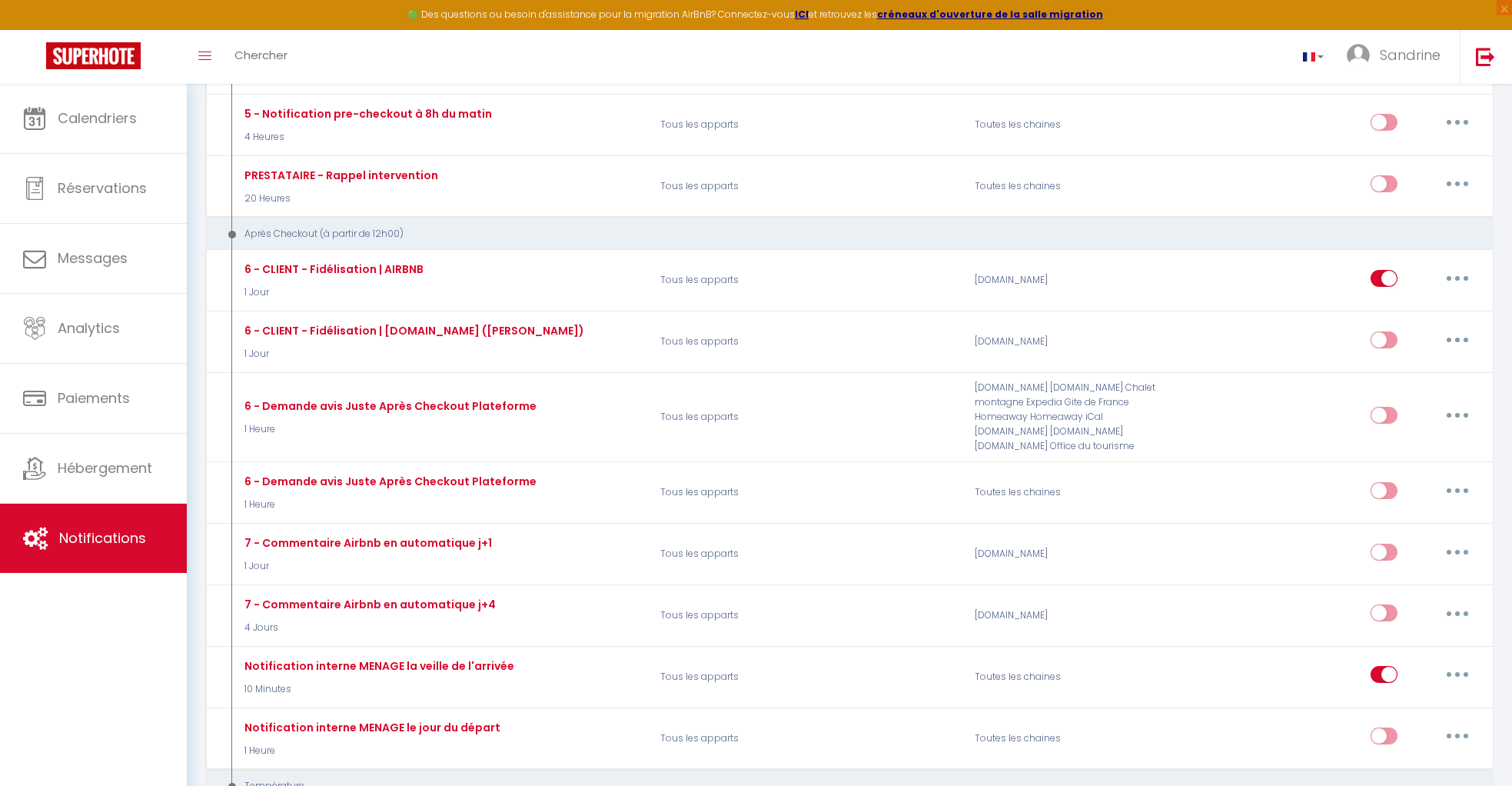
click at [344, 227] on div "Après Checkout (à partir de 12h00)" at bounding box center [837, 234] width 1235 height 15
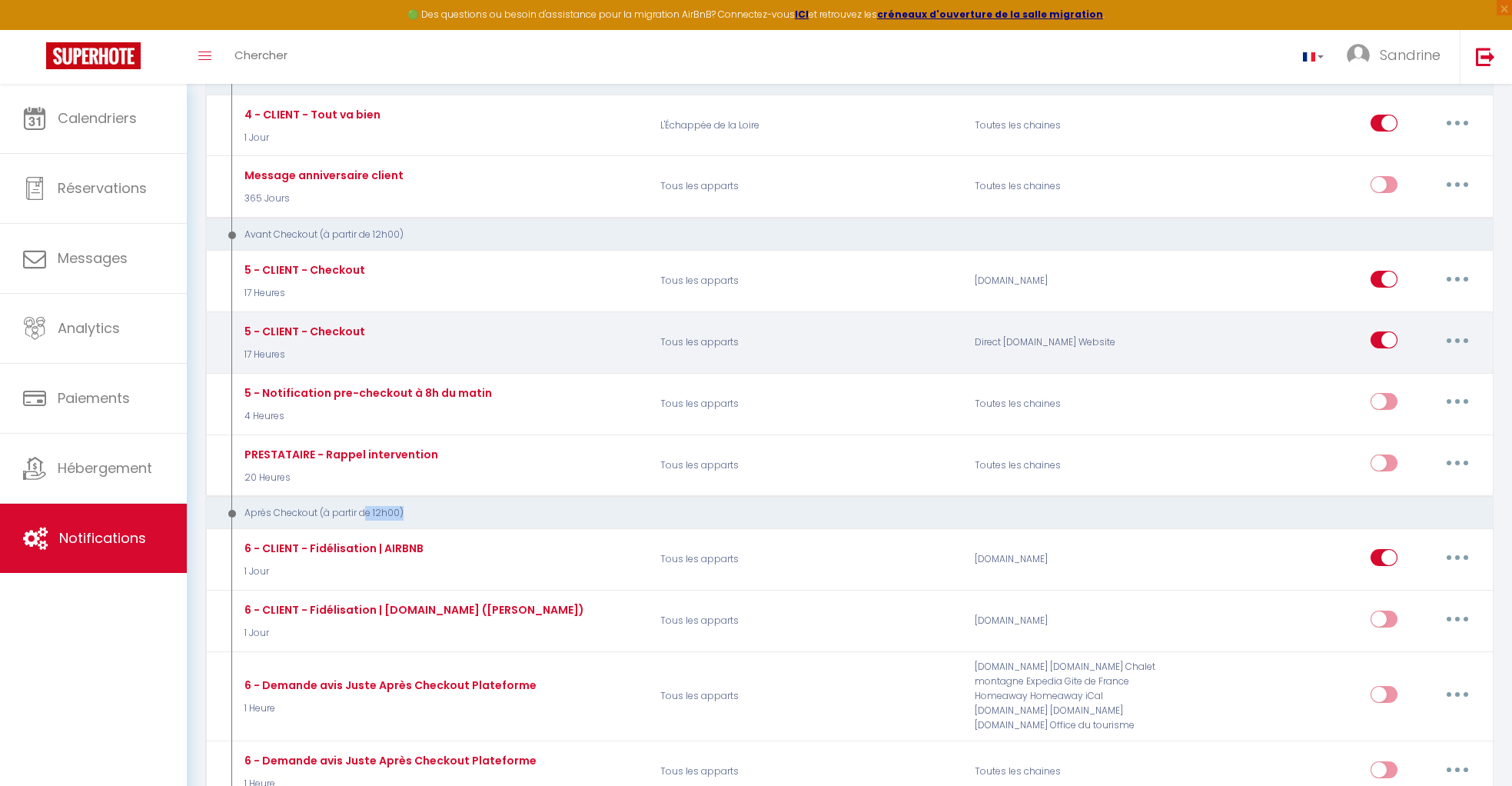
scroll to position [993, 0]
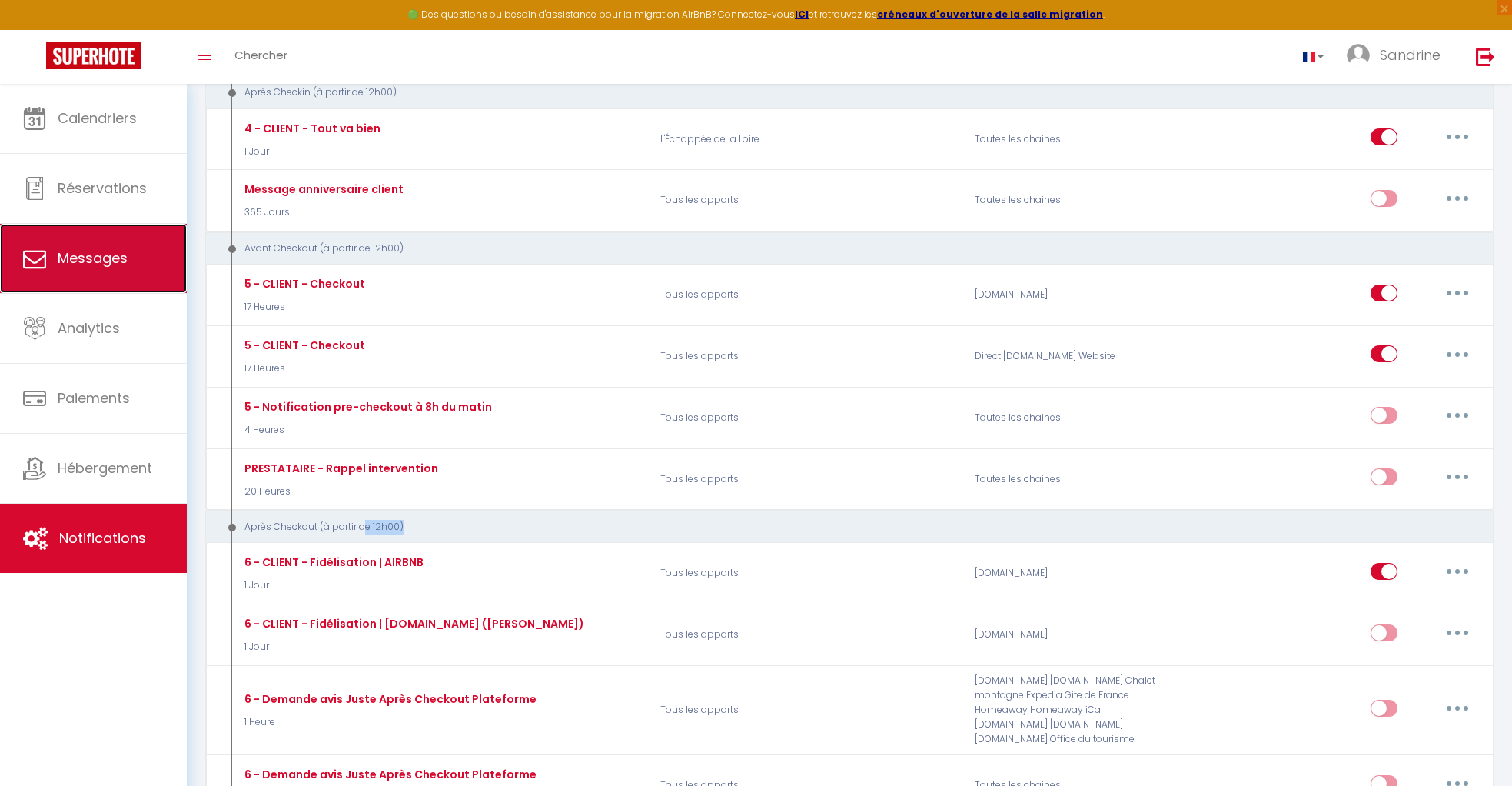
click at [144, 257] on link "Messages" at bounding box center [93, 258] width 187 height 69
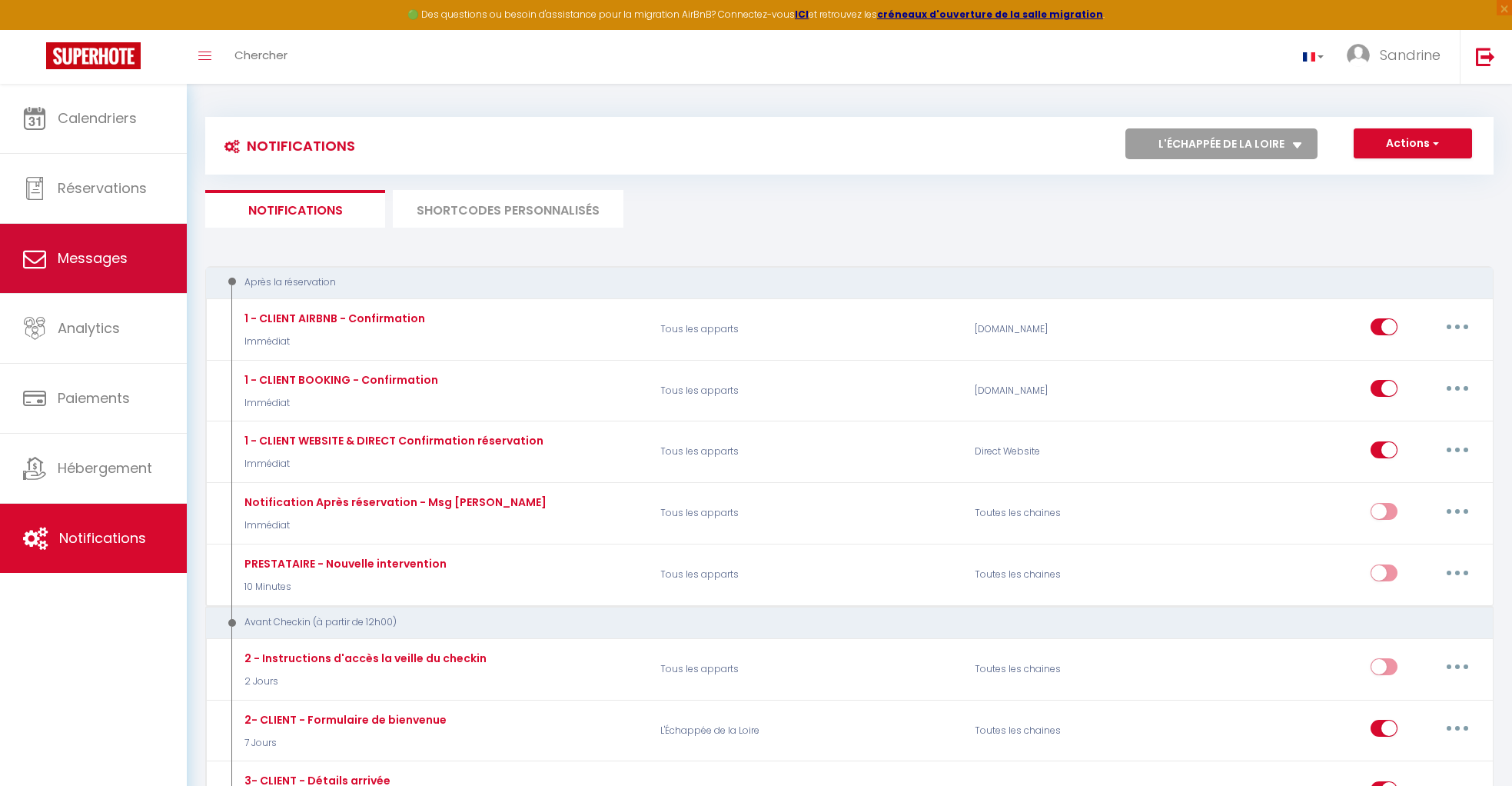
select select "message"
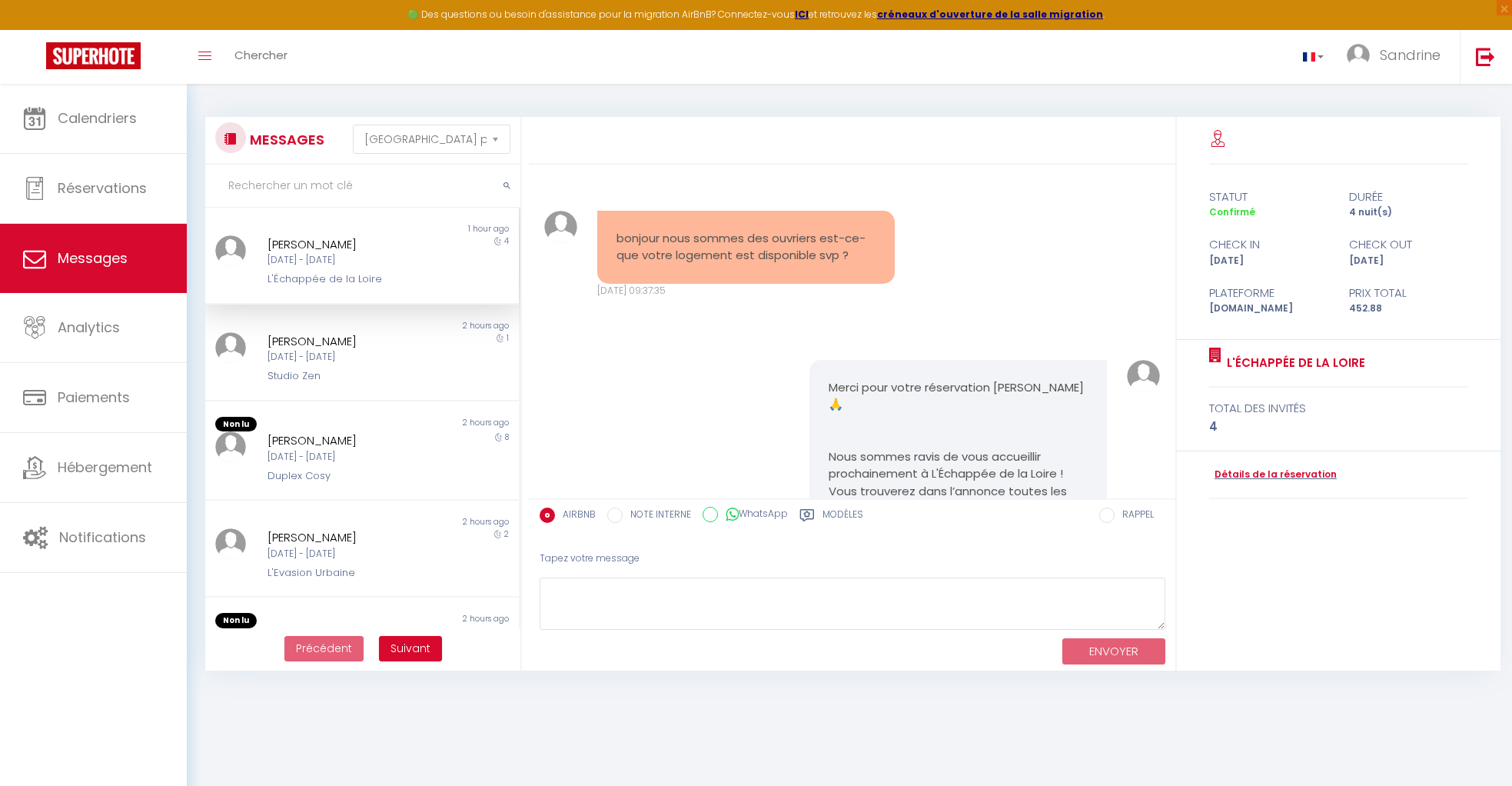
scroll to position [3145, 0]
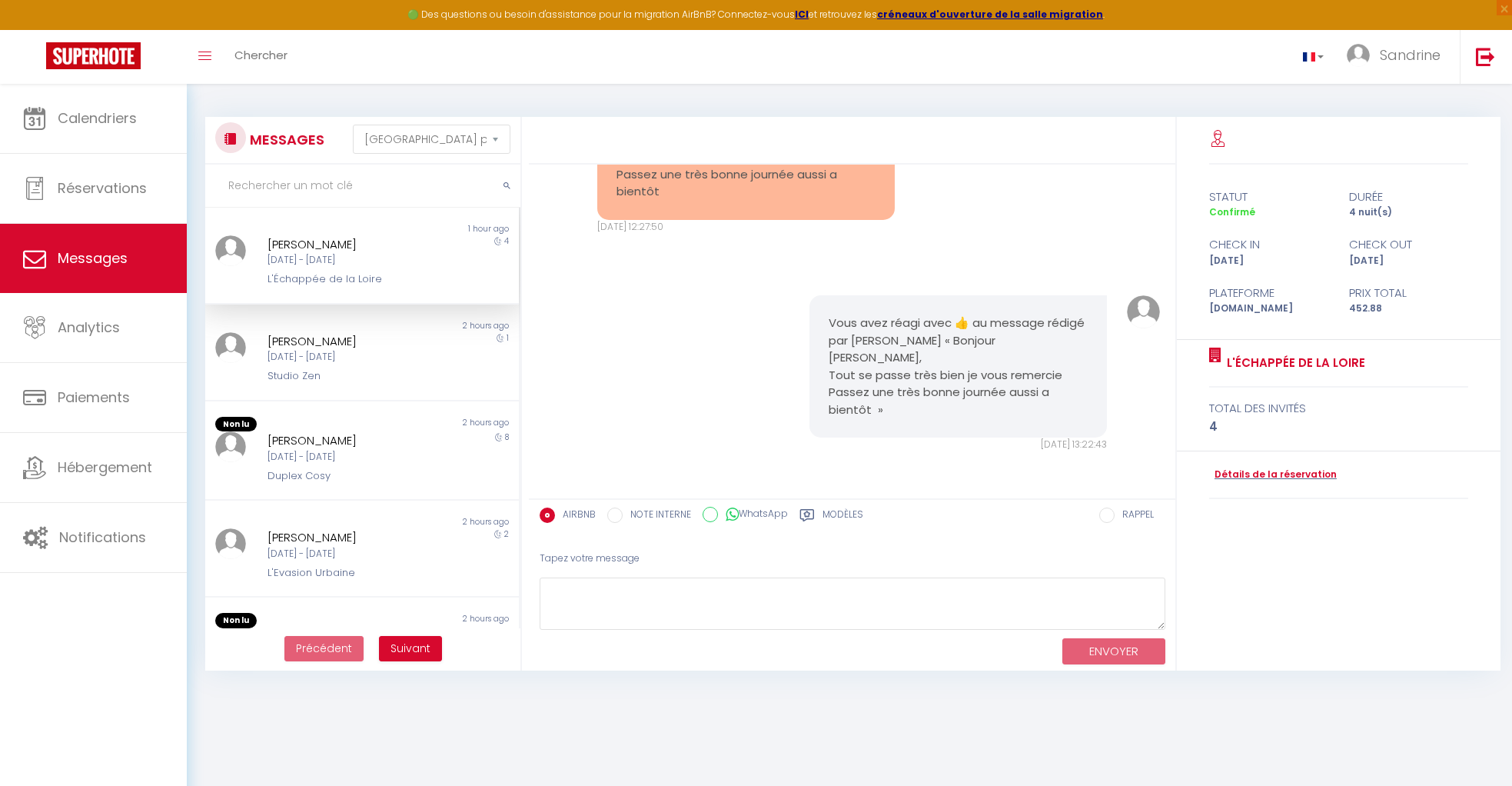
click at [361, 261] on div "Lun 08 Sep - Ven 12 Sep" at bounding box center [349, 261] width 163 height 15
click at [671, 602] on textarea at bounding box center [852, 604] width 626 height 53
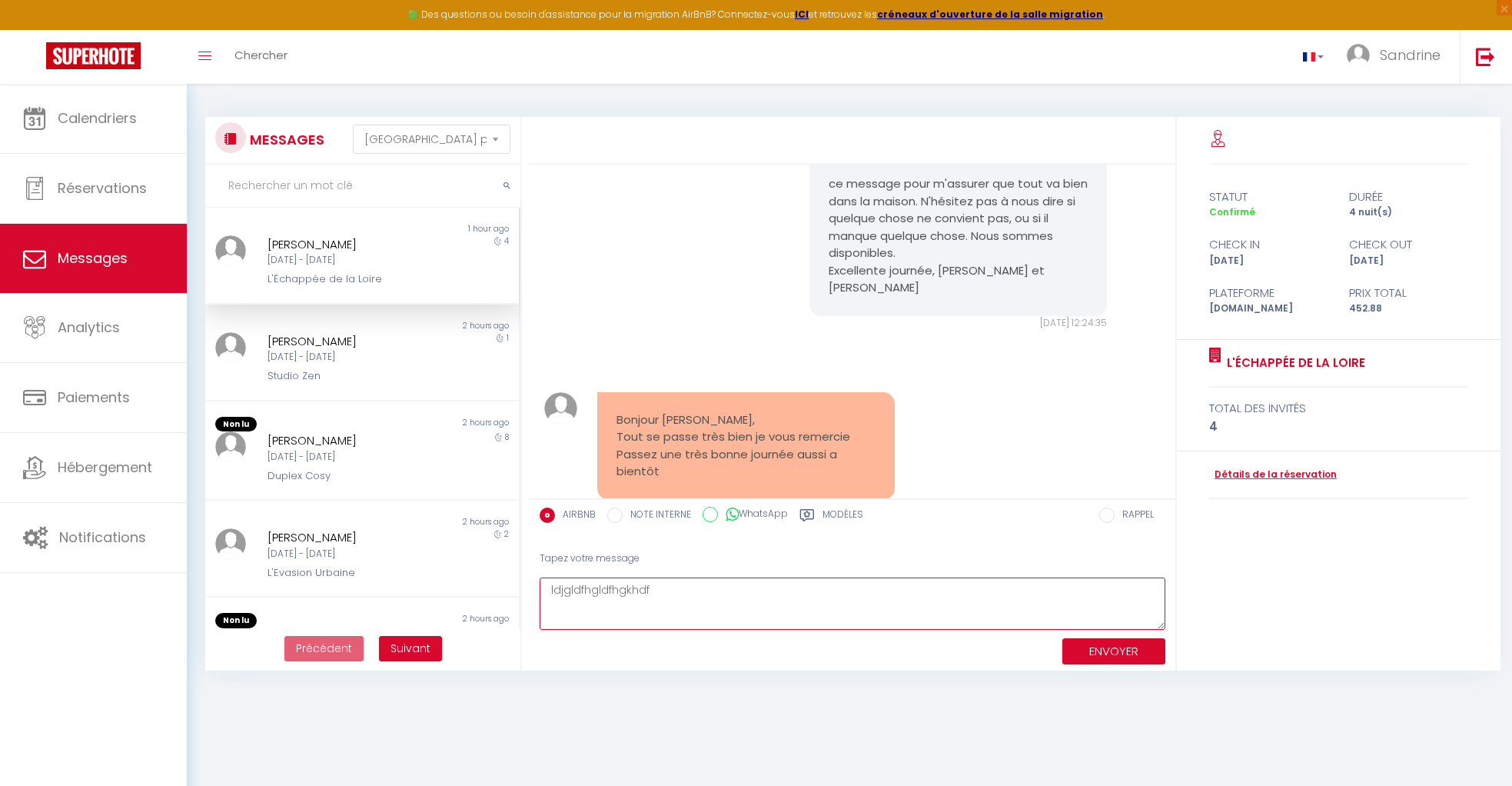
scroll to position [2816, 0]
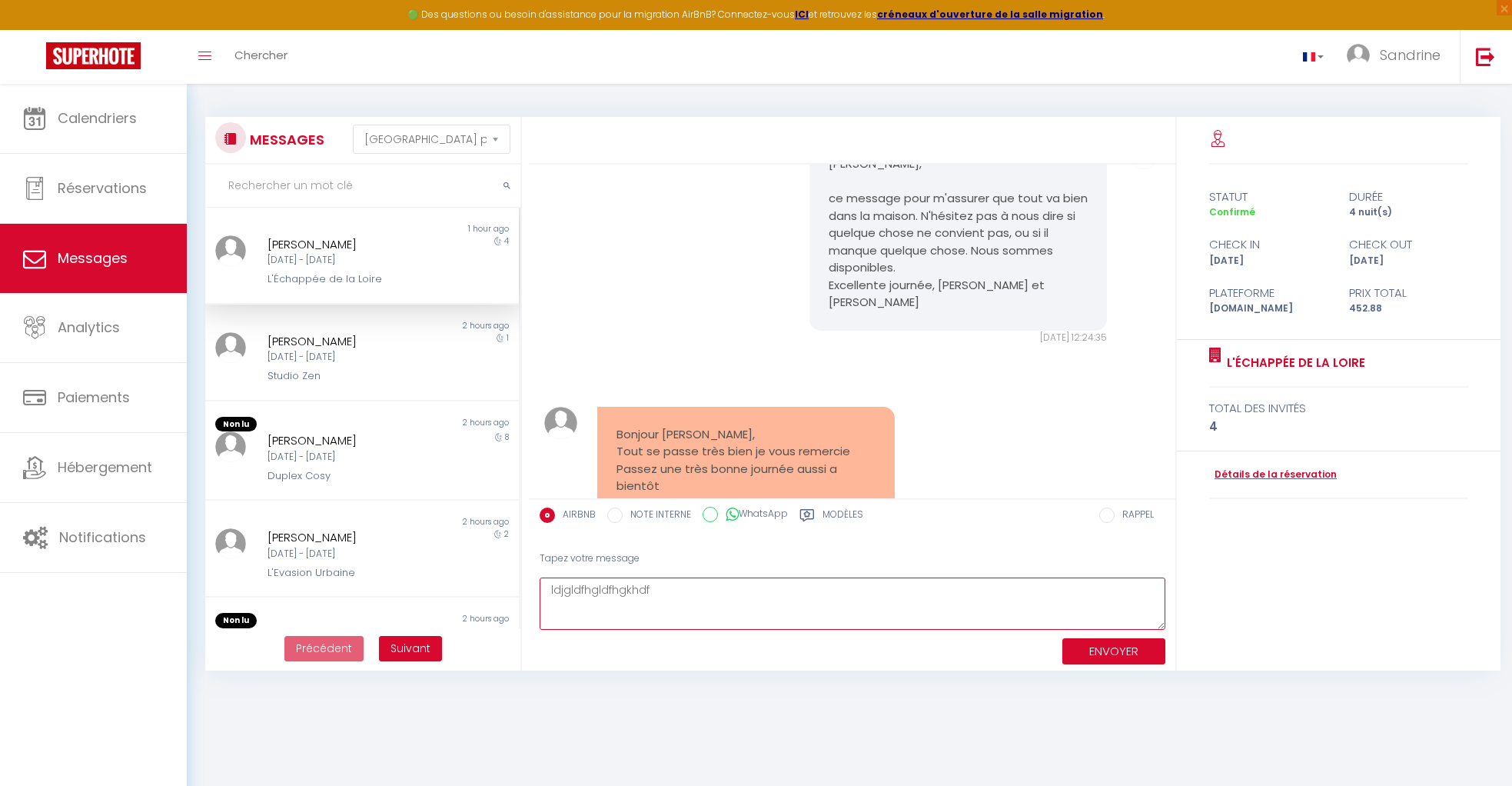
type textarea "ldjgldfhgldfhgkhdf"
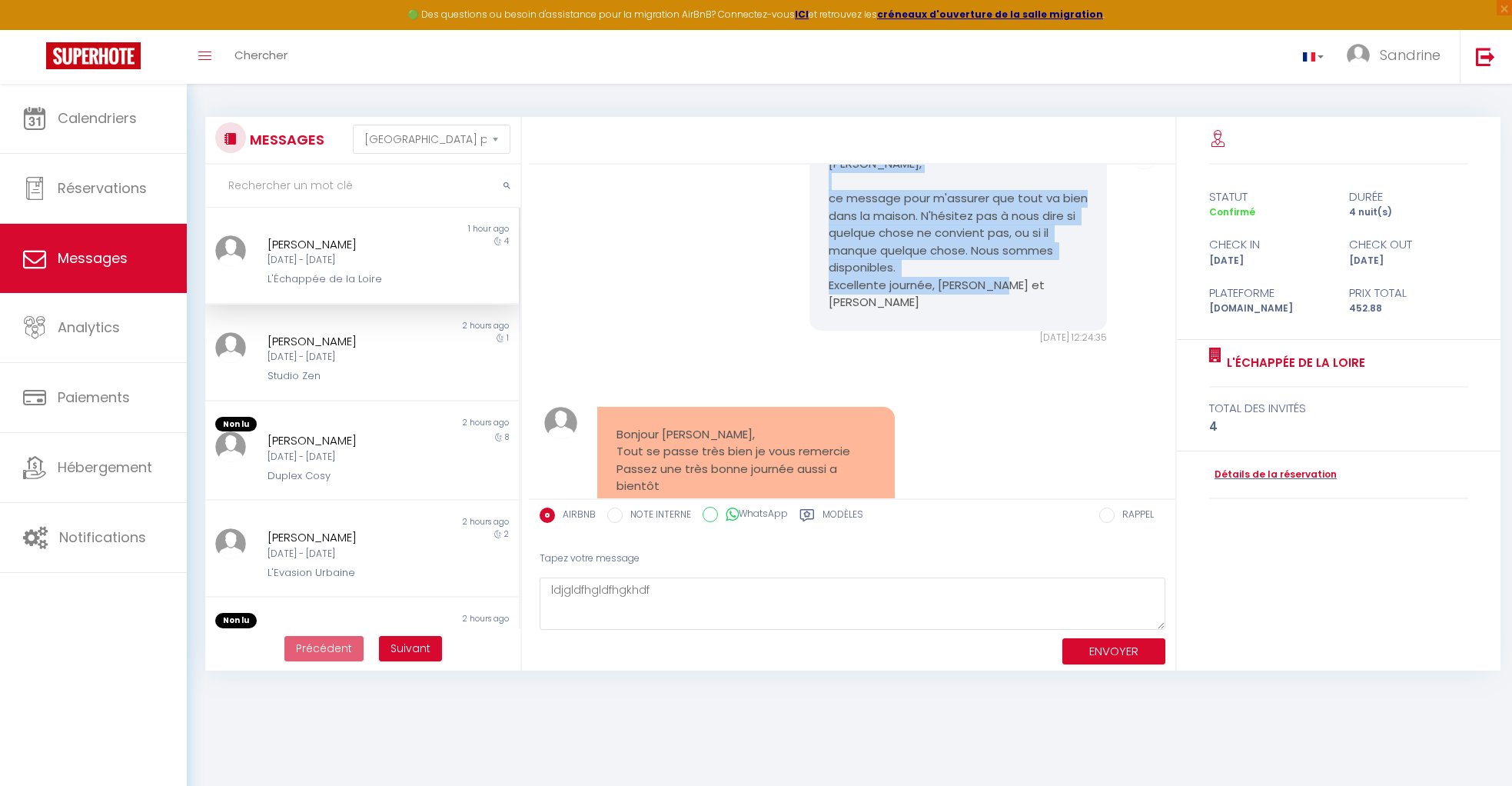
drag, startPoint x: 828, startPoint y: 232, endPoint x: 1062, endPoint y: 365, distance: 269.2
click at [1062, 330] on div "Romain, ce message pour m'assurer que tout va bien dans la maison. N'hésitez pa…" at bounding box center [958, 233] width 298 height 194
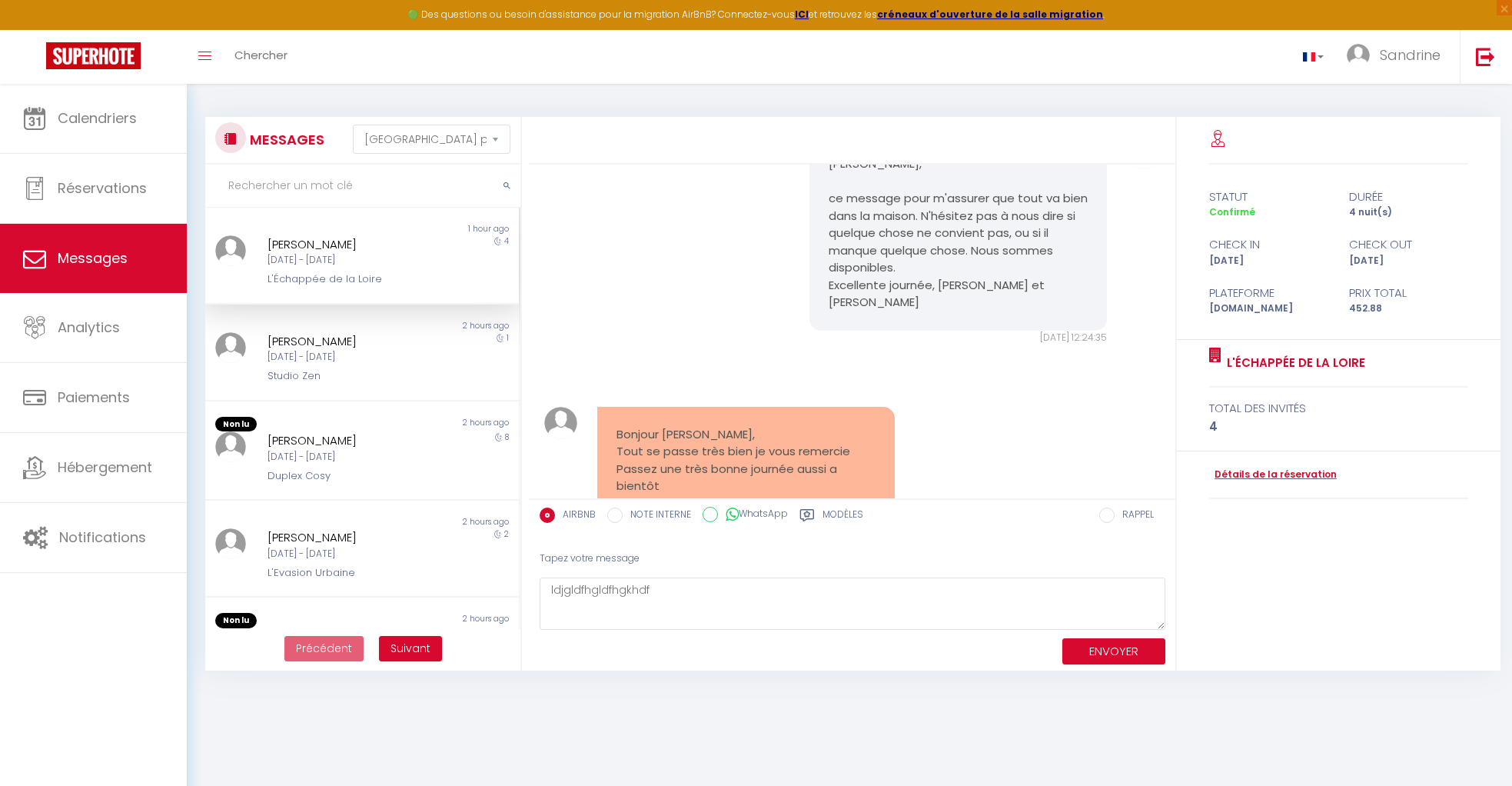
click at [750, 375] on div "Romain, ce message pour m'assurer que tout va bien dans la maison. N'hésitez pa…" at bounding box center [852, 240] width 636 height 270
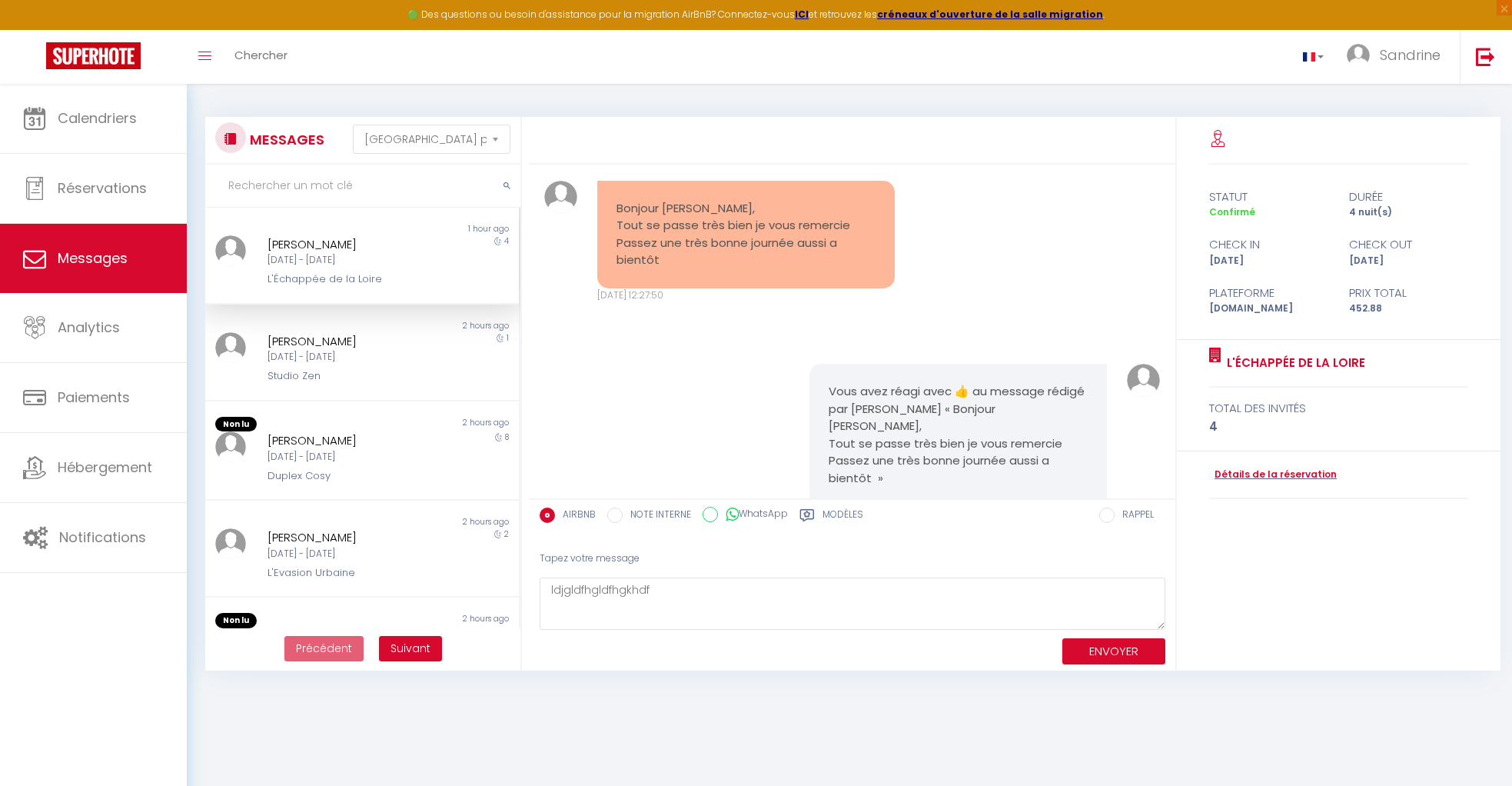
scroll to position [3048, 0]
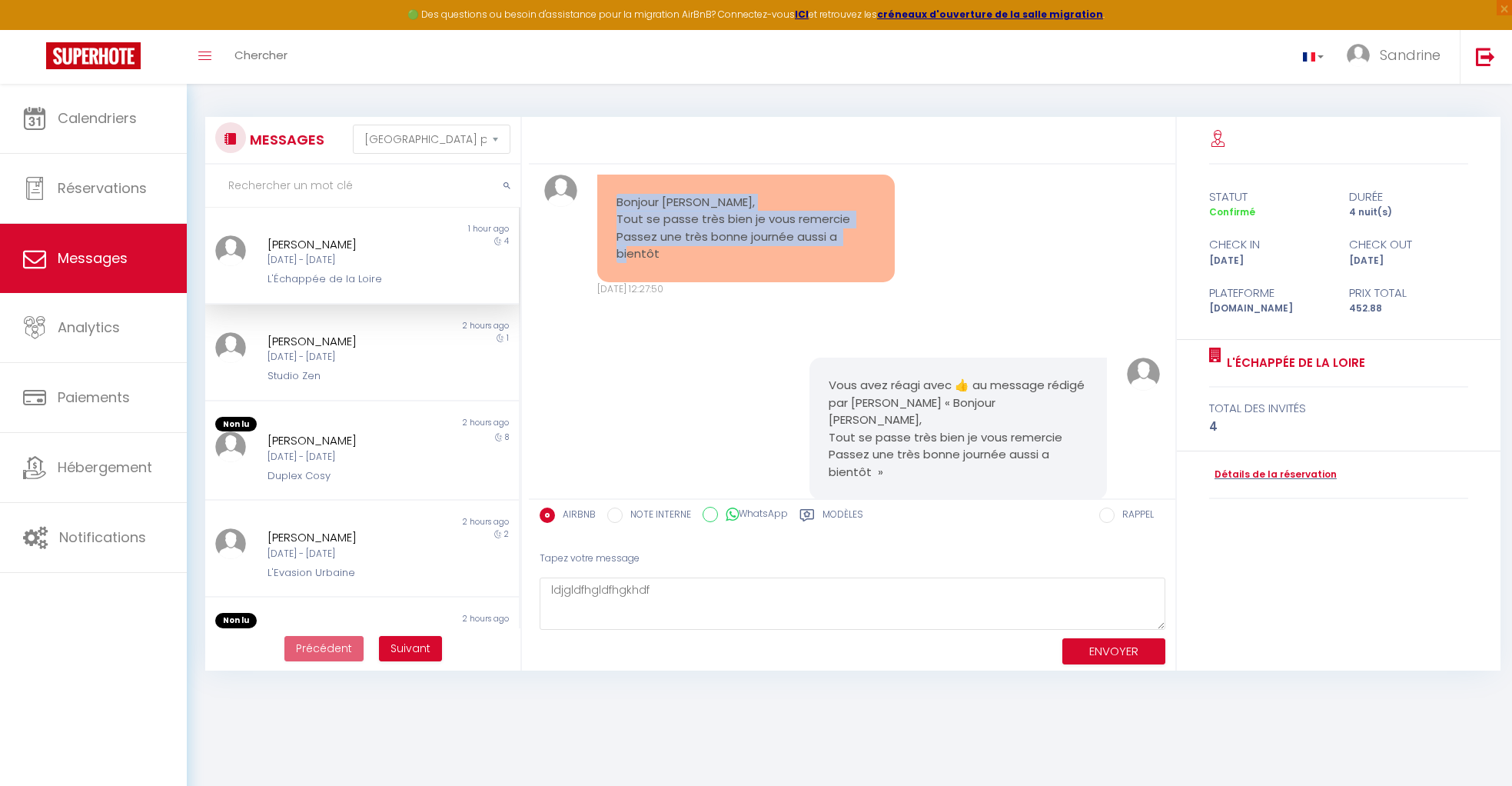
drag, startPoint x: 616, startPoint y: 249, endPoint x: 696, endPoint y: 324, distance: 109.7
click at [696, 282] on div "Bonjour Sandrine, Tout se passe très bien je vous remercie Passez une très bonn…" at bounding box center [746, 228] width 298 height 108
click at [956, 328] on div "Bonjour Sandrine, Tout se passe très bien je vous remercie Passez une très bonn…" at bounding box center [852, 235] width 636 height 183
drag, startPoint x: 665, startPoint y: 304, endPoint x: 602, endPoint y: 247, distance: 85.0
click at [602, 247] on div "Bonjour Sandrine, Tout se passe très bien je vous remercie Passez une très bonn…" at bounding box center [746, 228] width 298 height 108
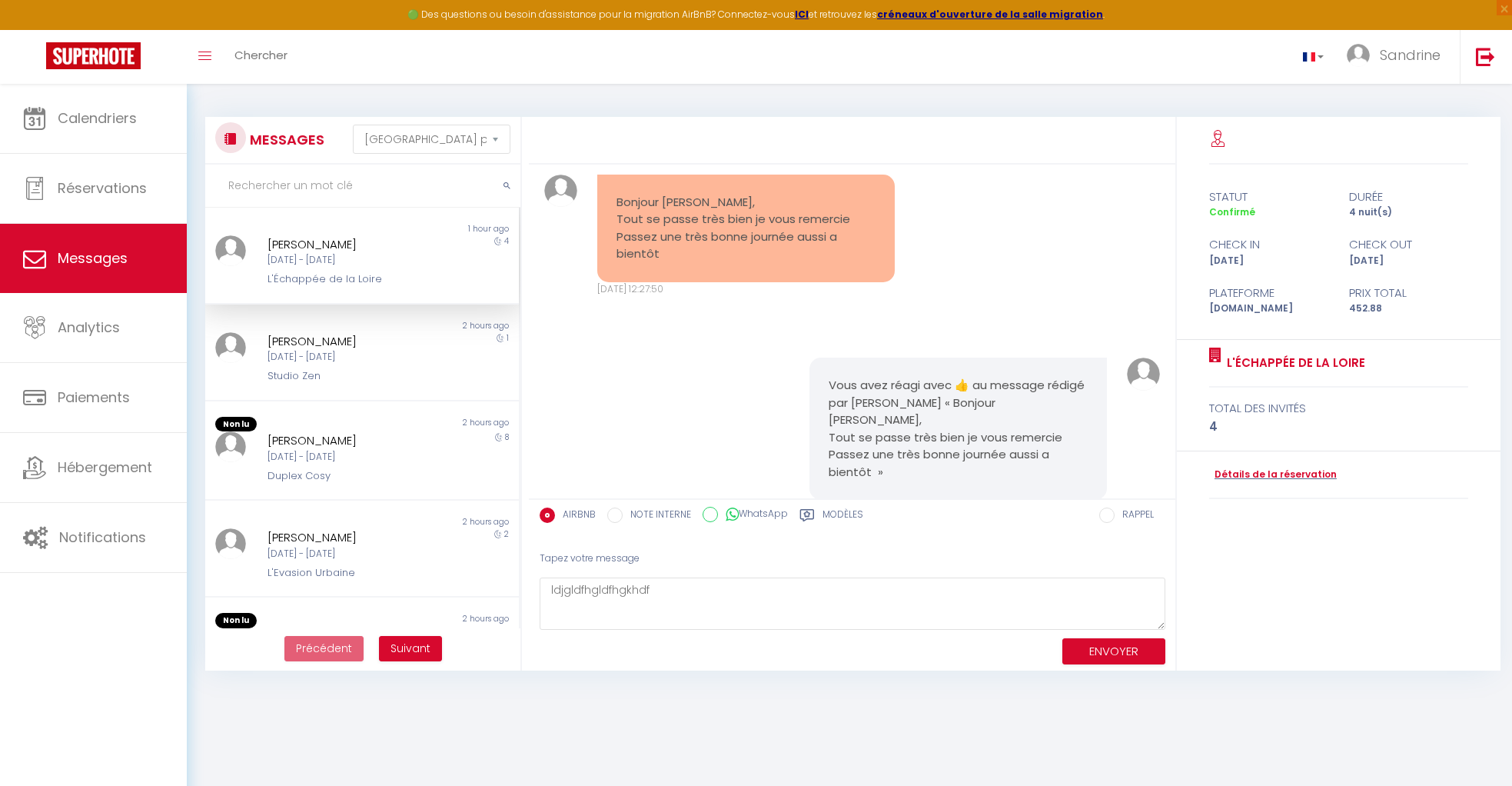
click at [556, 328] on div "Bonjour Sandrine, Tout se passe très bien je vous remercie Passez une très bonn…" at bounding box center [852, 235] width 636 height 183
click at [595, 591] on textarea "ldjgldfhgldfhgkhdf" at bounding box center [852, 604] width 626 height 53
click at [622, 520] on label "NOTE INTERNE" at bounding box center [656, 515] width 68 height 17
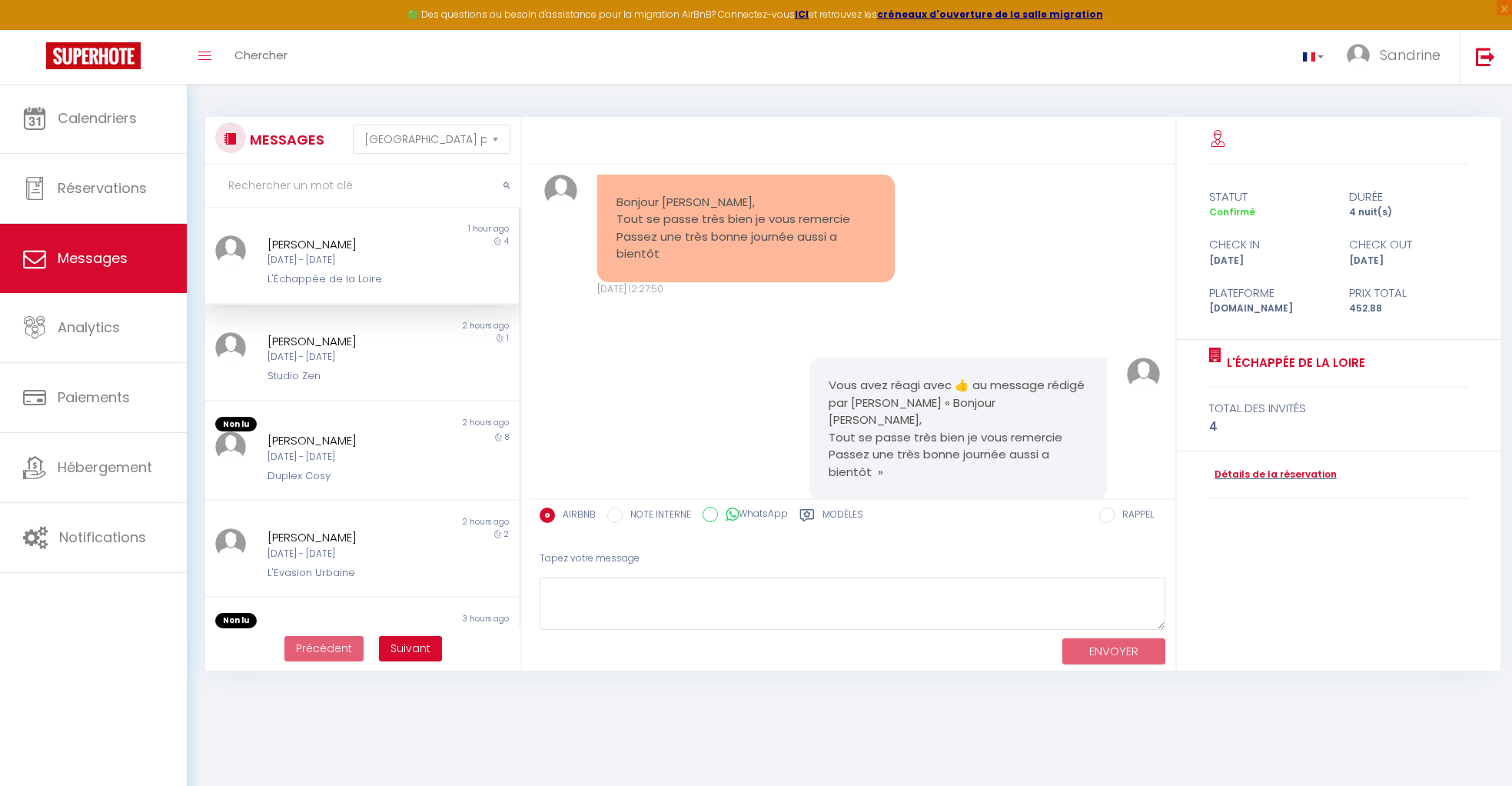
click at [622, 520] on input "NOTE INTERNE" at bounding box center [615, 515] width 16 height 16
radio input "true"
radio input "false"
click at [610, 605] on textarea at bounding box center [852, 604] width 626 height 53
type textarea "Pauline, STP lit paraluie dans la chambre bleue"
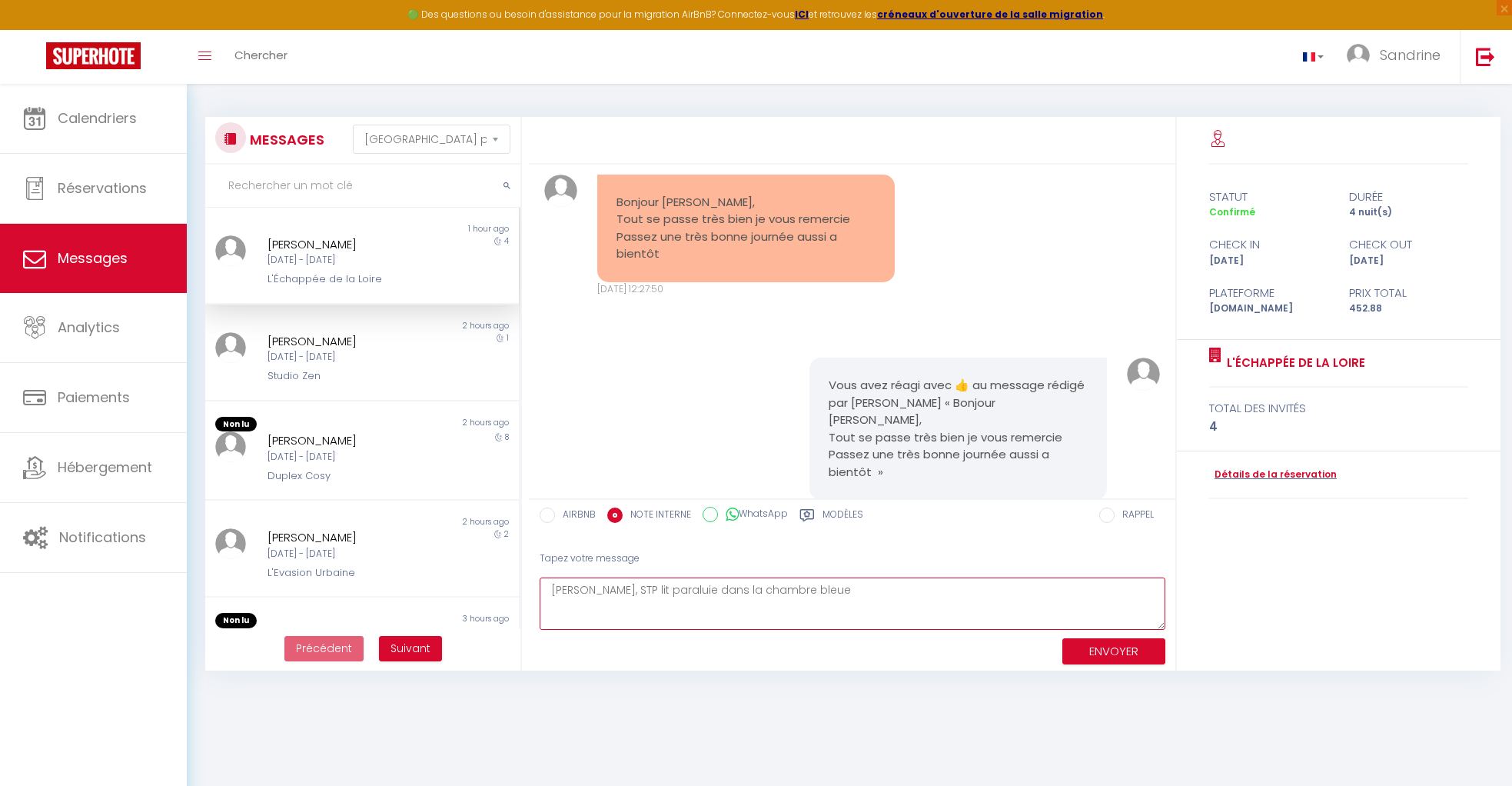
click at [653, 583] on textarea "Pauline, STP lit paraluie dans la chambre bleue" at bounding box center [852, 604] width 626 height 53
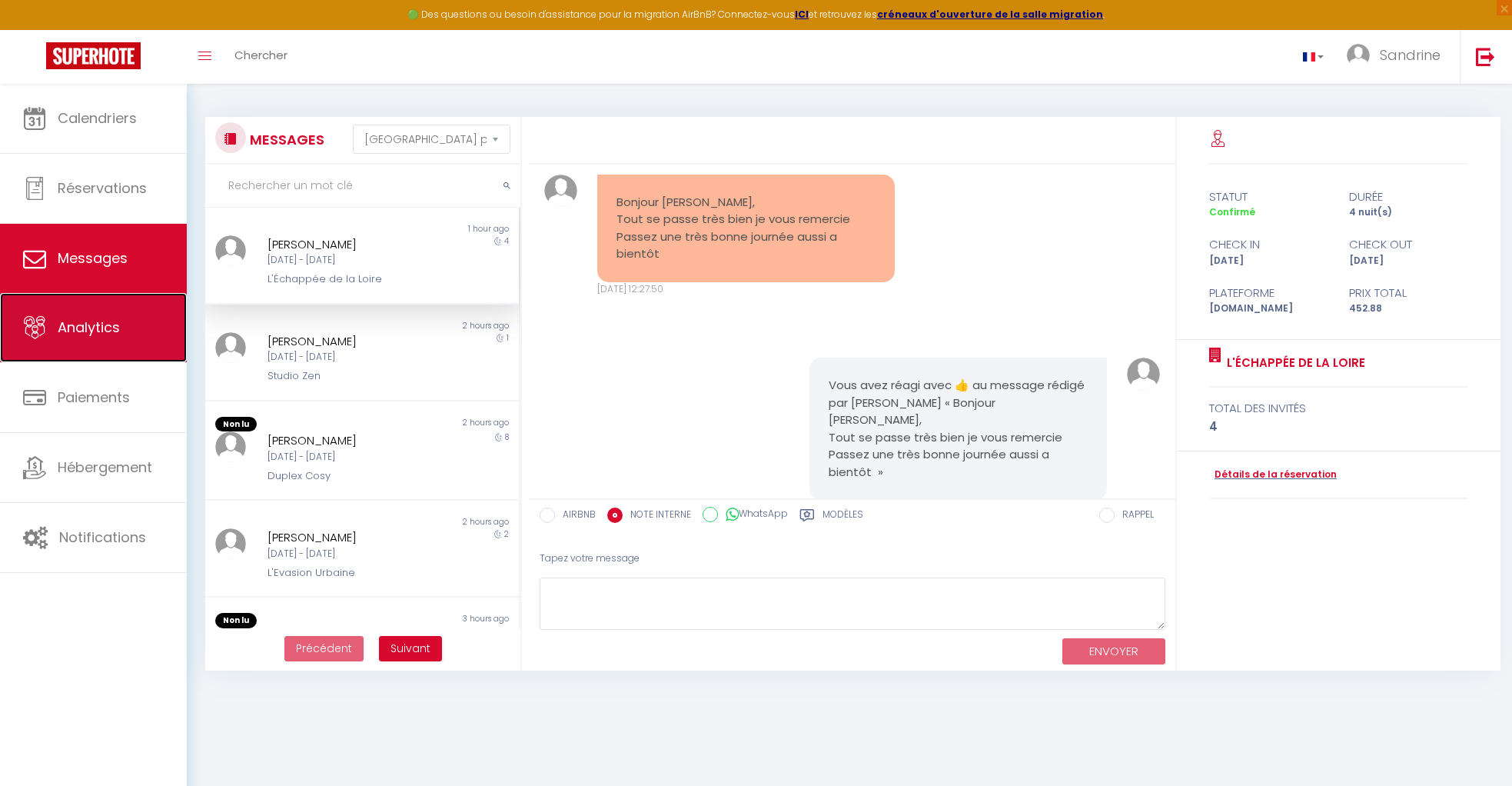
click at [64, 318] on span "Analytics" at bounding box center [88, 327] width 62 height 19
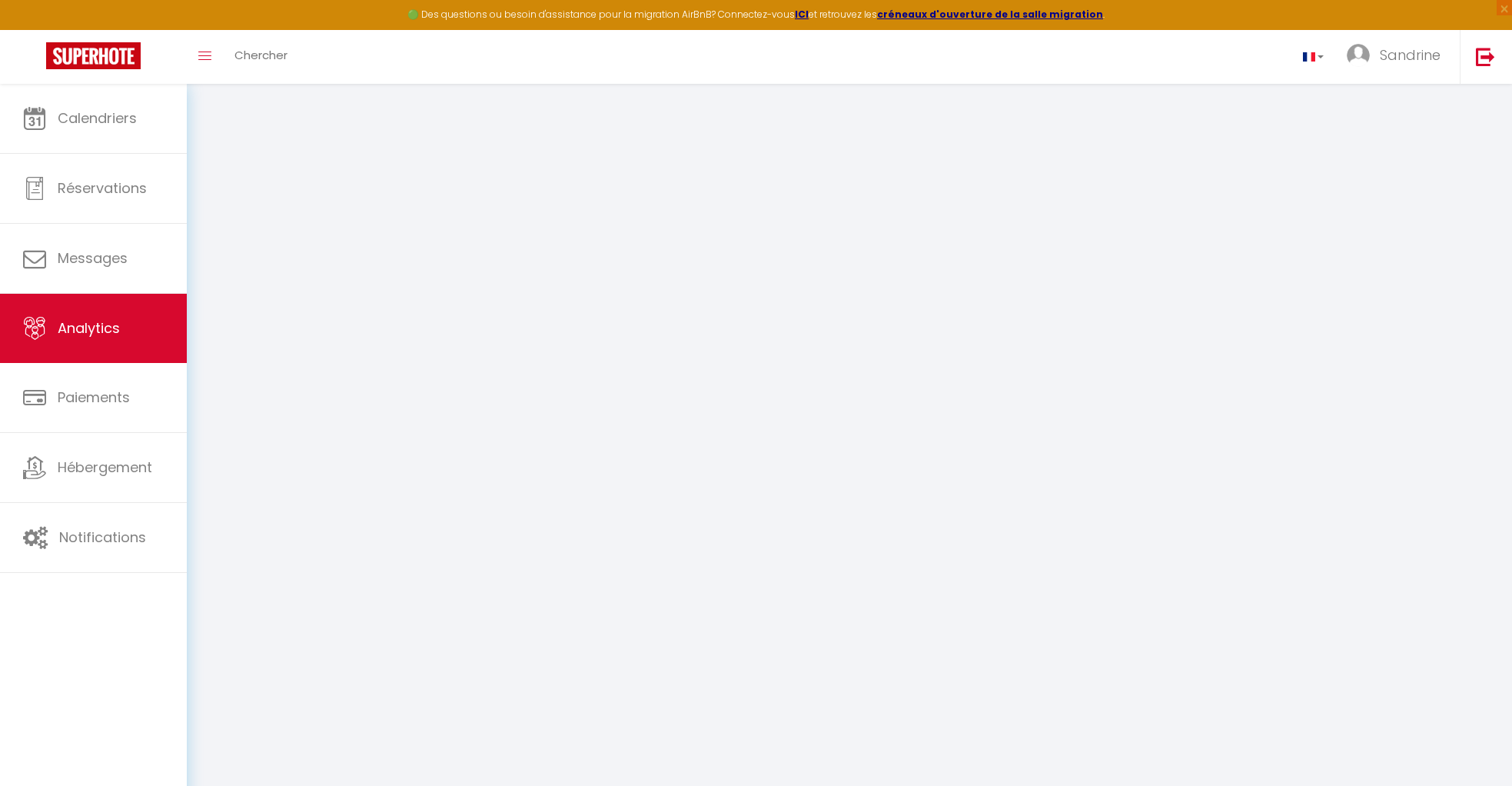
select select "2025"
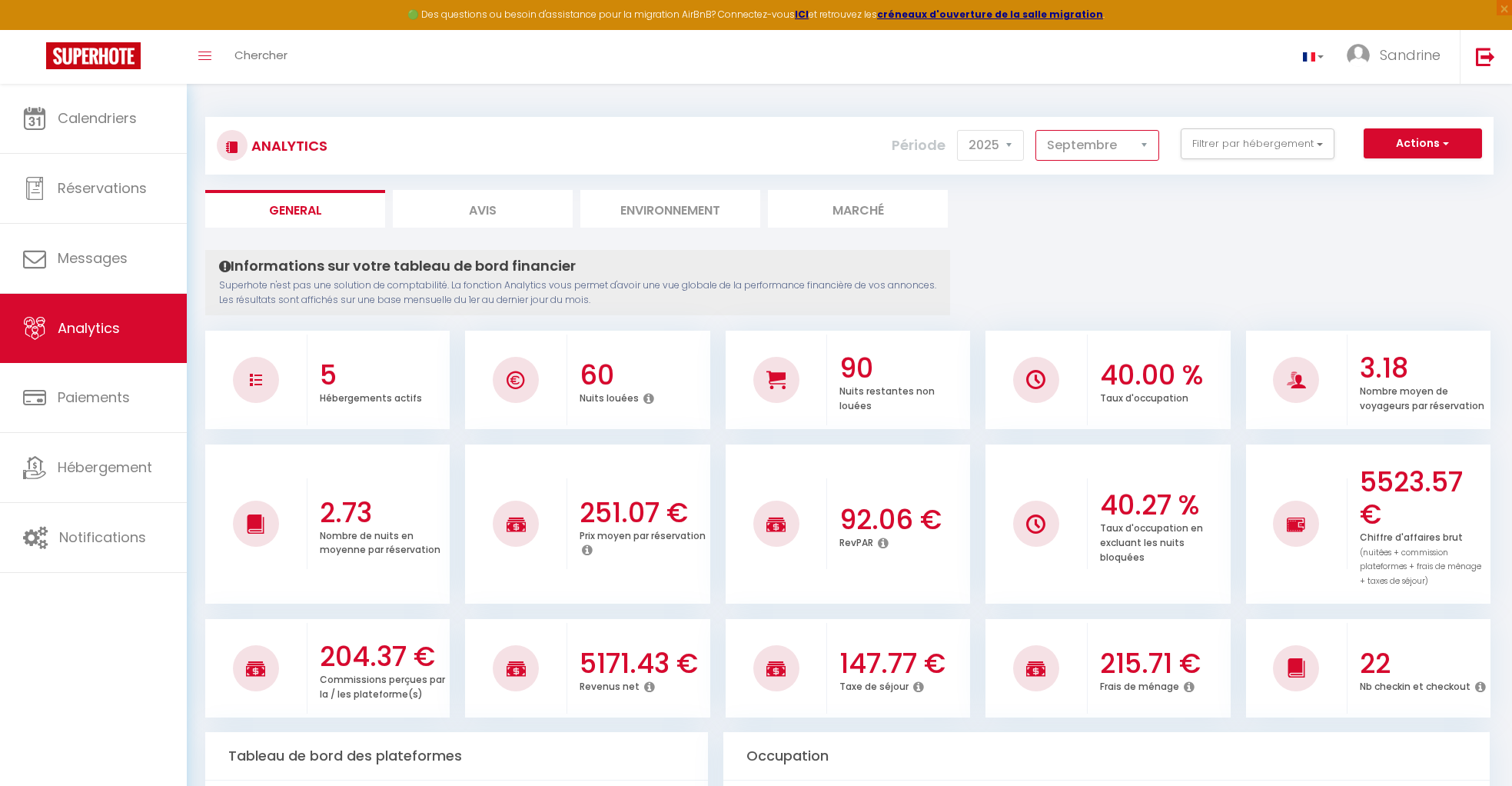
click at [1070, 145] on select "Janvier Février Mars Avril Mai Juin Juillet Août Septembre Octobre Novembre Déc…" at bounding box center [1097, 145] width 124 height 31
select select "4"
click at [1036, 130] on select "Janvier Février Mars Avril Mai Juin Juillet Août Septembre Octobre Novembre Déc…" at bounding box center [1097, 145] width 124 height 31
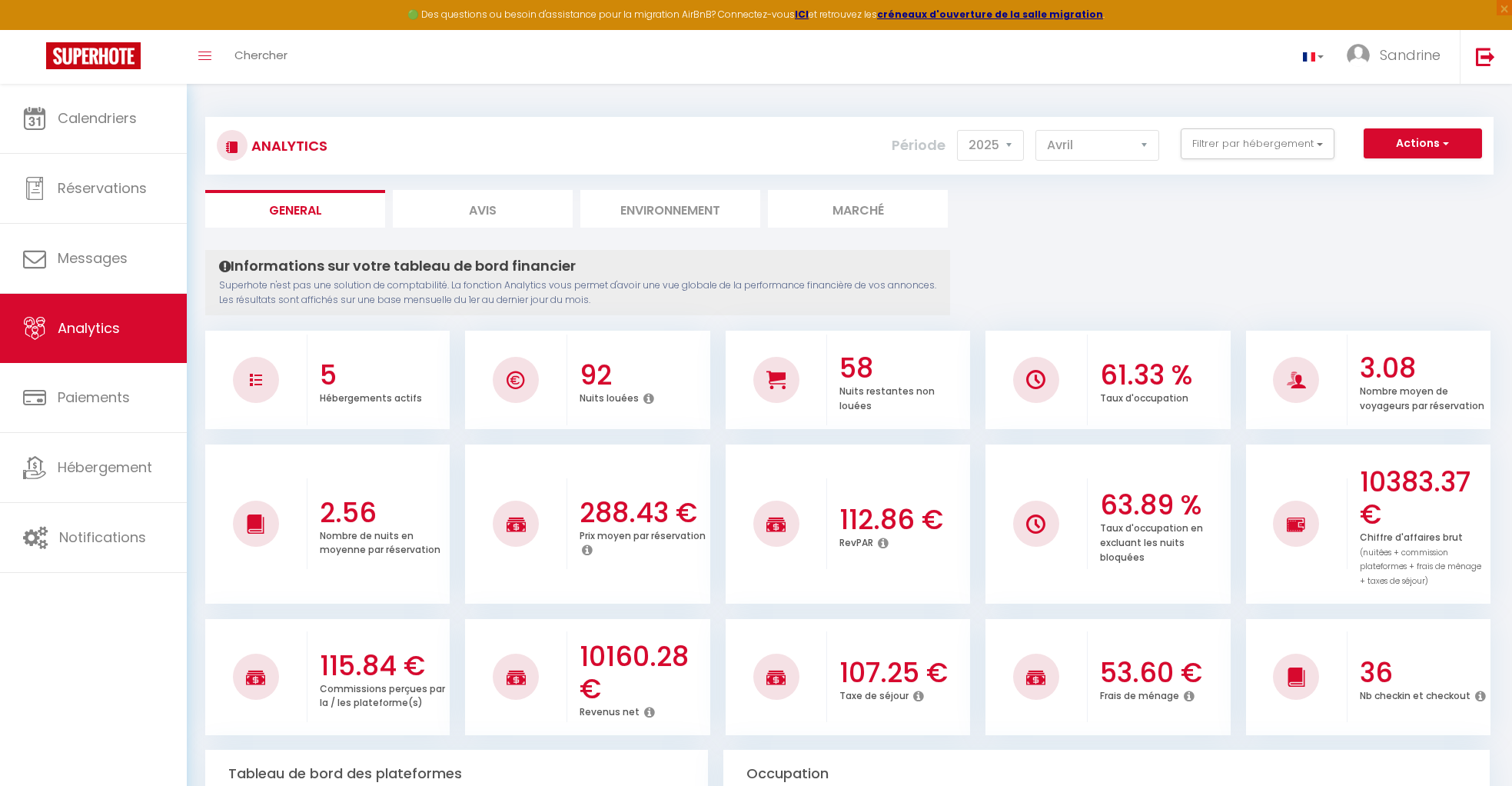
click at [328, 377] on h3 "5" at bounding box center [383, 375] width 127 height 32
click at [1294, 140] on button "Filtrer par hébergement" at bounding box center [1257, 144] width 154 height 31
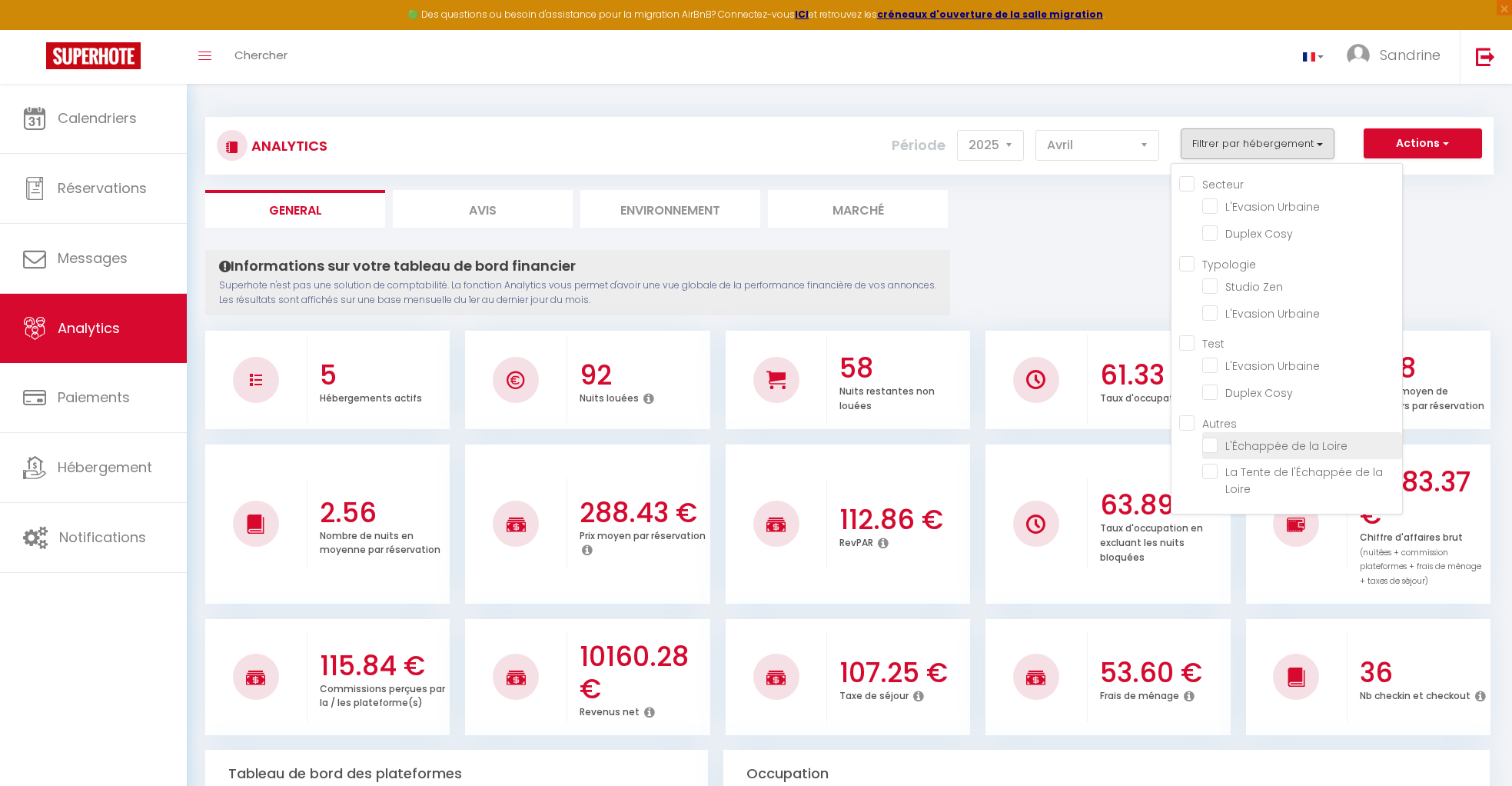
click at [1284, 437] on Loire "checkbox" at bounding box center [1302, 444] width 200 height 16
checkbox Loire "true"
checkbox Urbaine "false"
checkbox Cosy "false"
checkbox Zen "false"
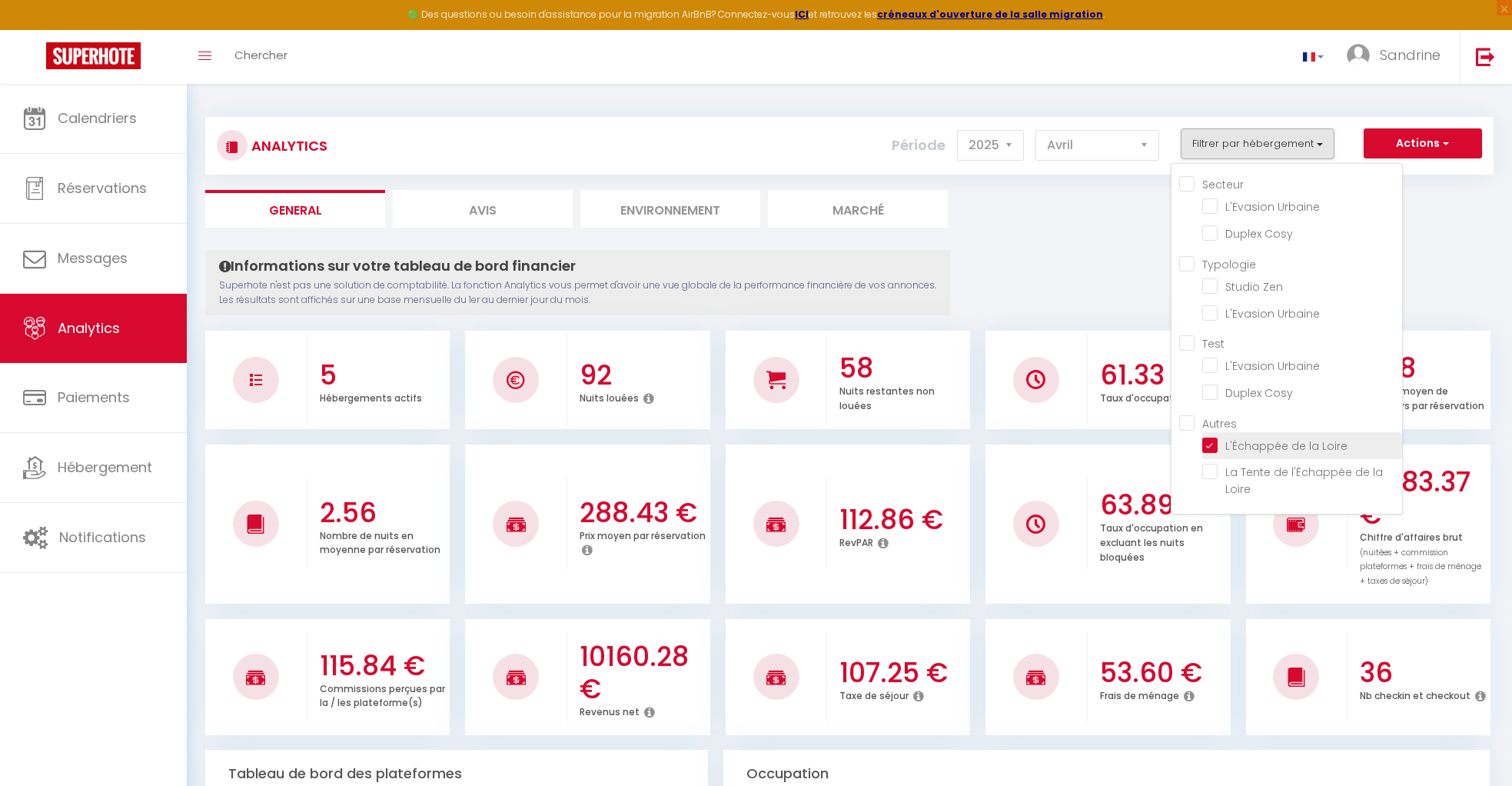
checkbox Urbaine "false"
checkbox Cosy "false"
checkbox Loire "false"
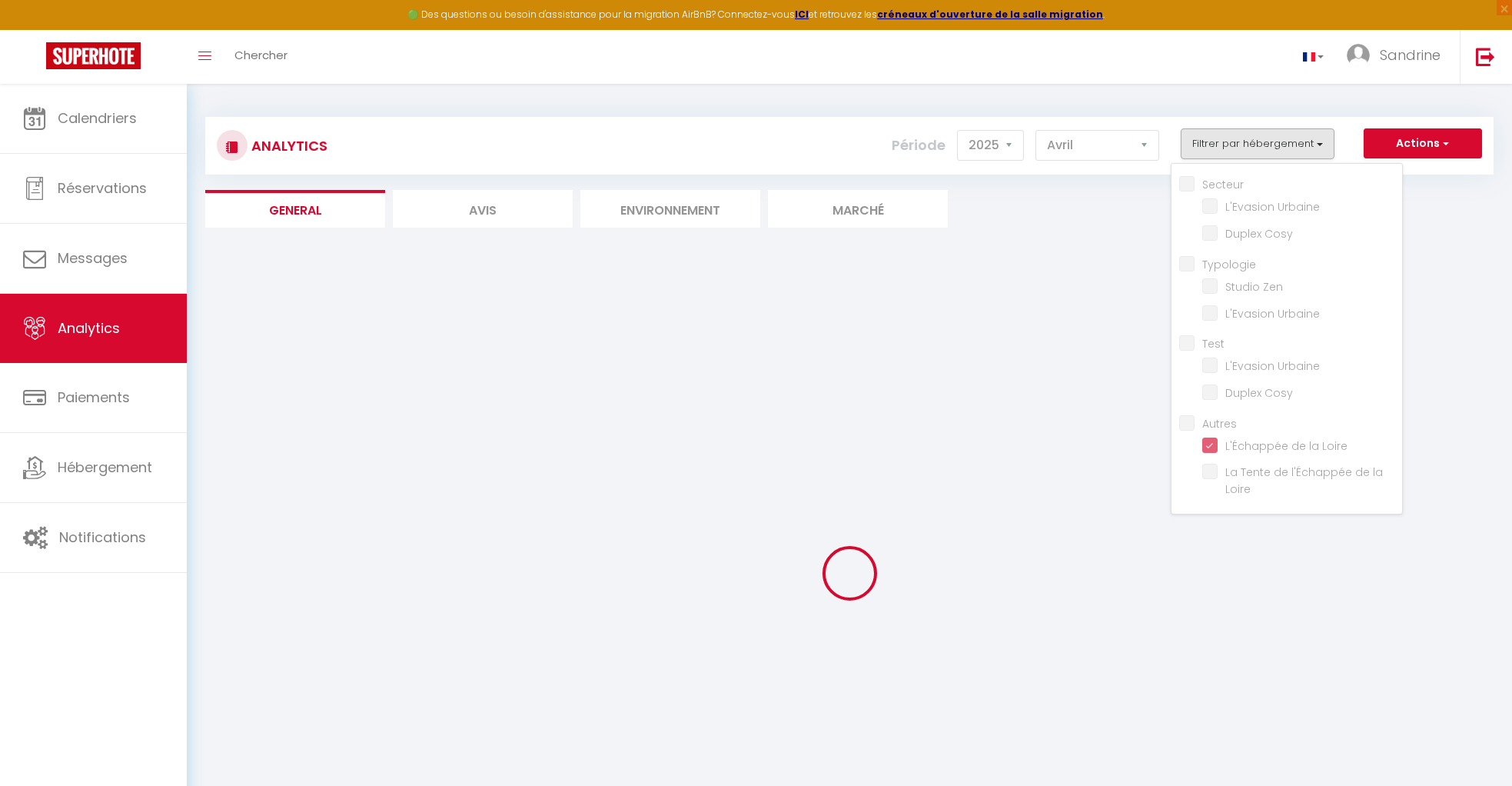
checkbox Urbaine "false"
checkbox Cosy "false"
checkbox Zen "false"
checkbox Urbaine "false"
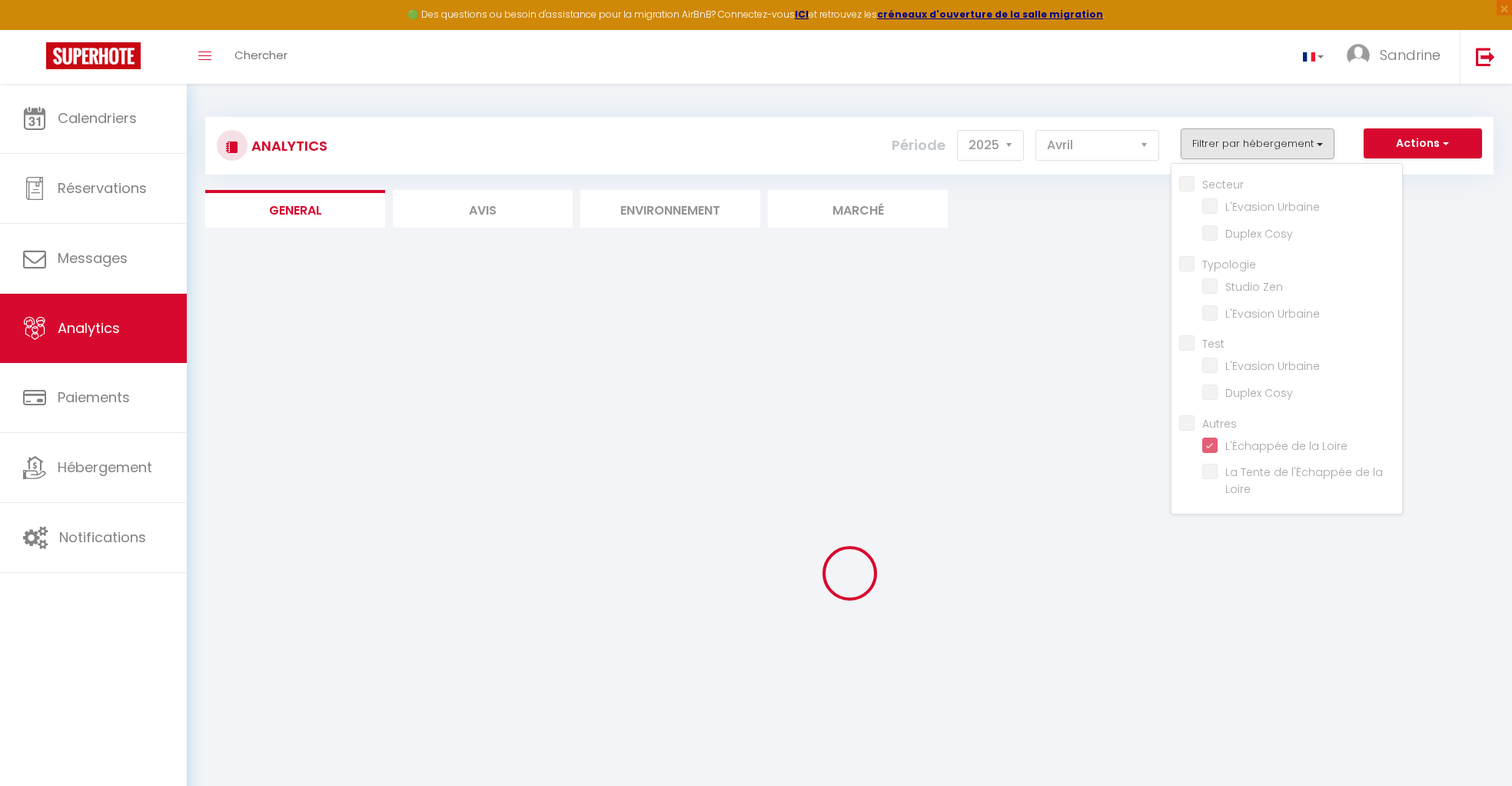
checkbox Cosy "false"
checkbox Loire "false"
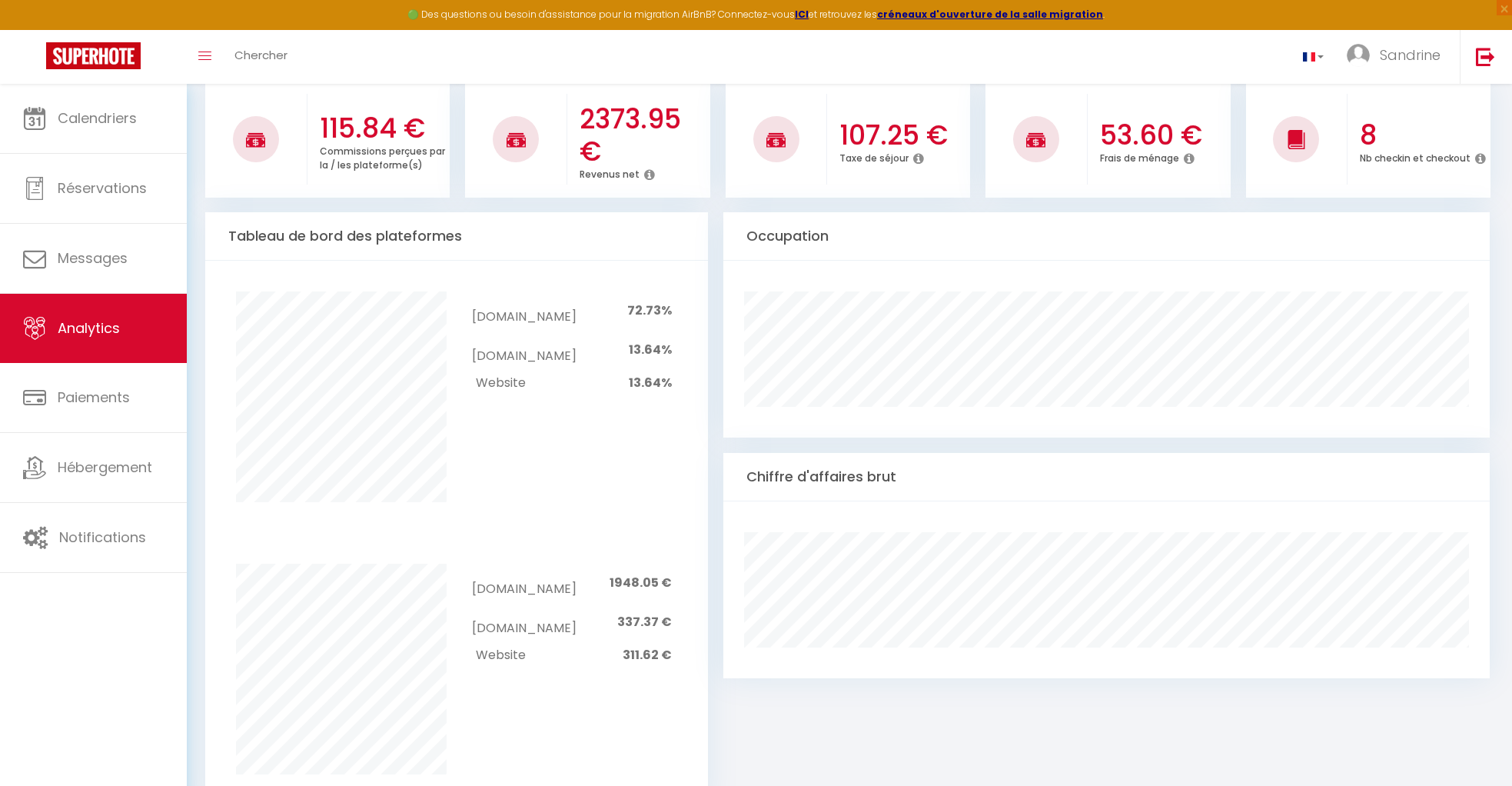
scroll to position [549, 0]
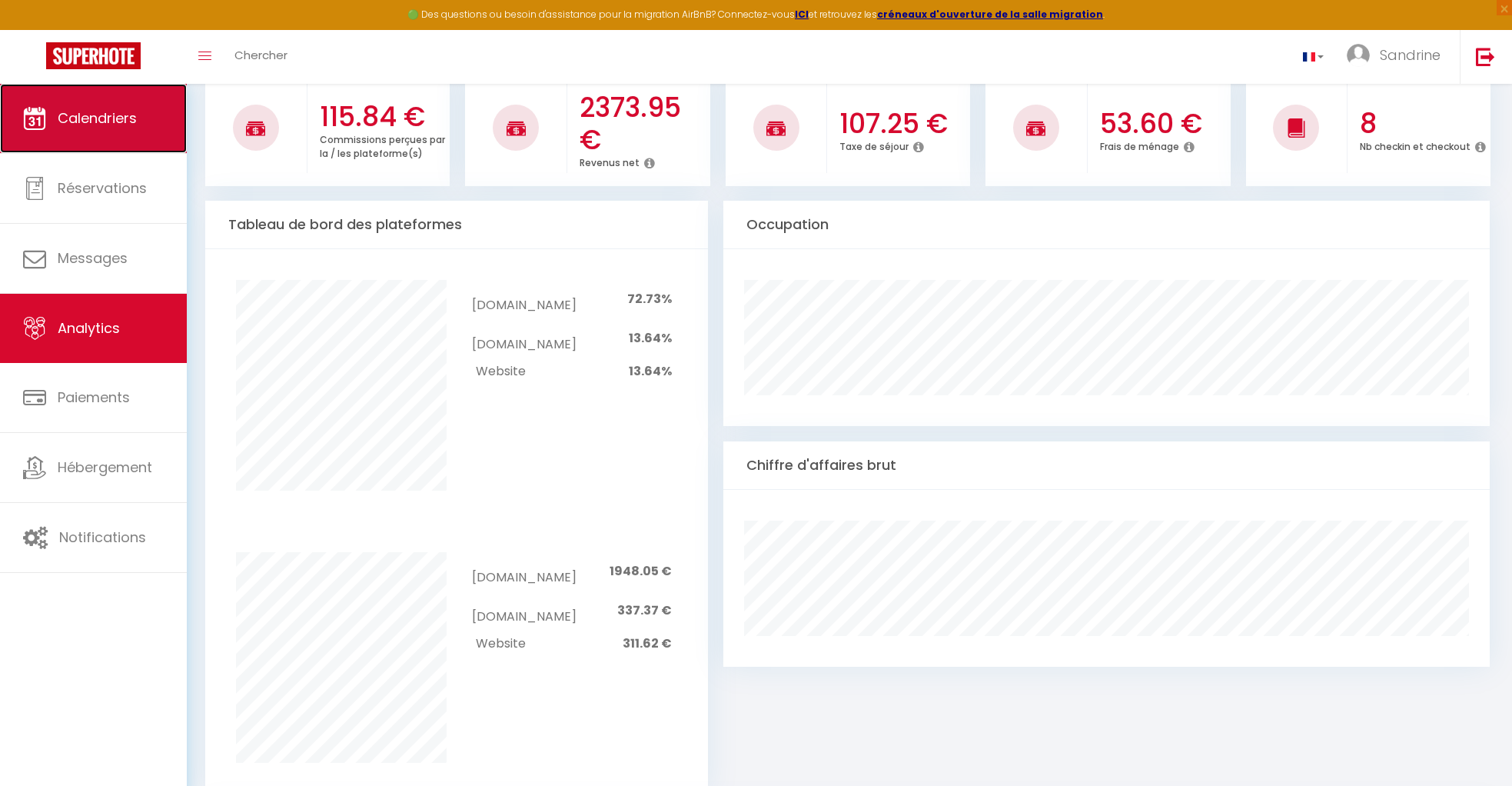
click at [132, 116] on span "Calendriers" at bounding box center [96, 118] width 79 height 19
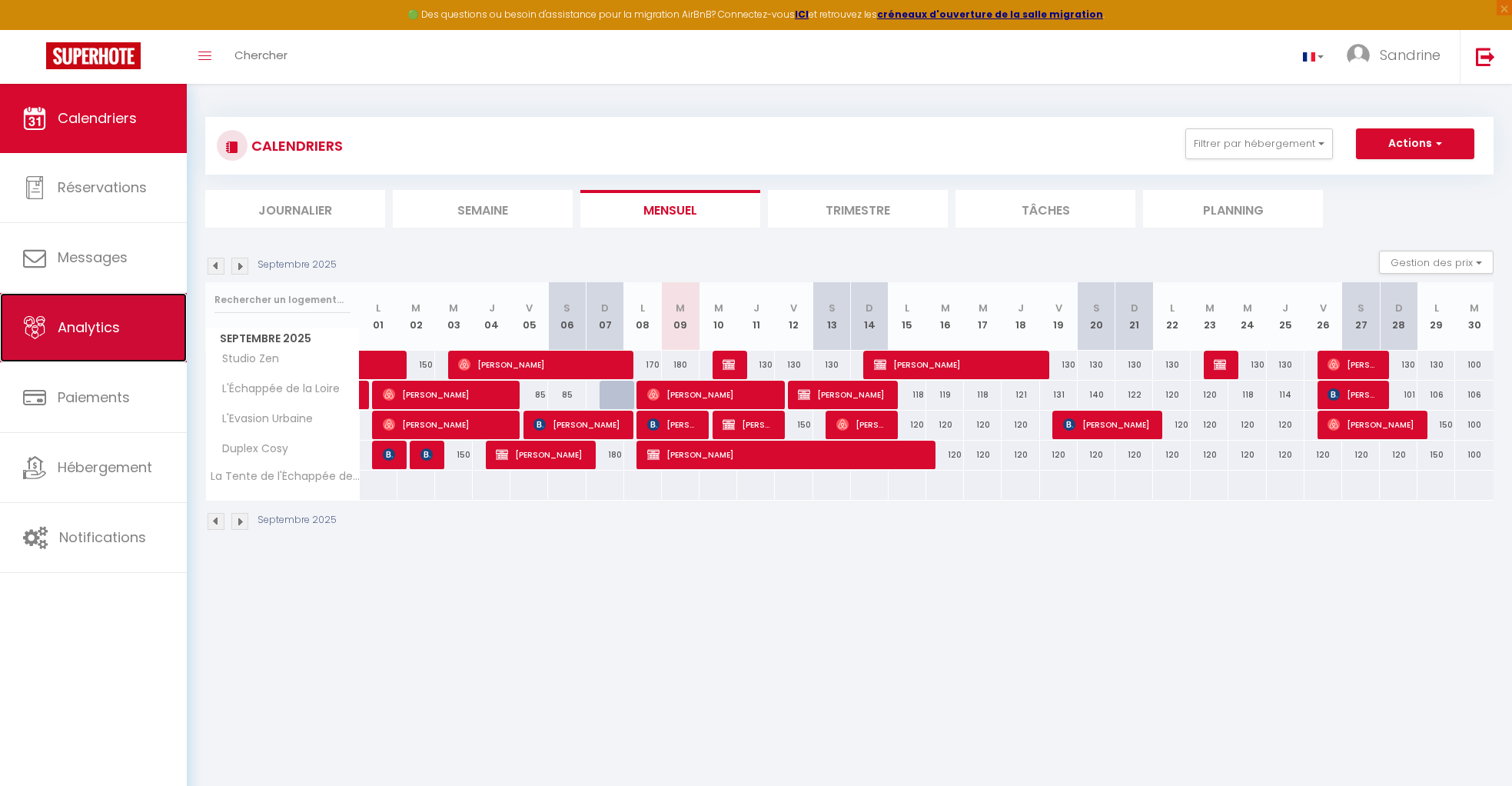
click at [110, 305] on link "Analytics" at bounding box center [93, 327] width 187 height 69
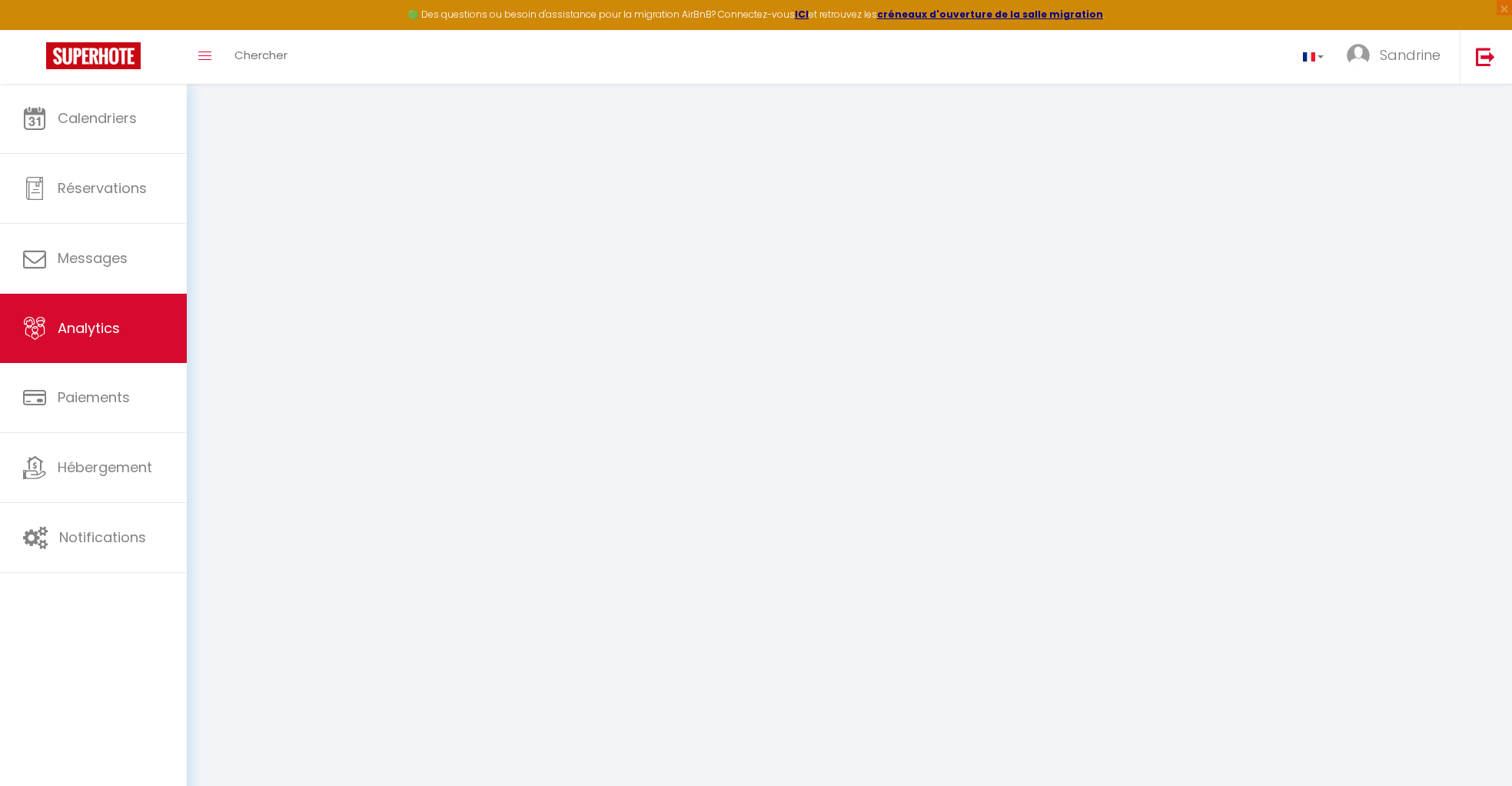
select select "2025"
select select "9"
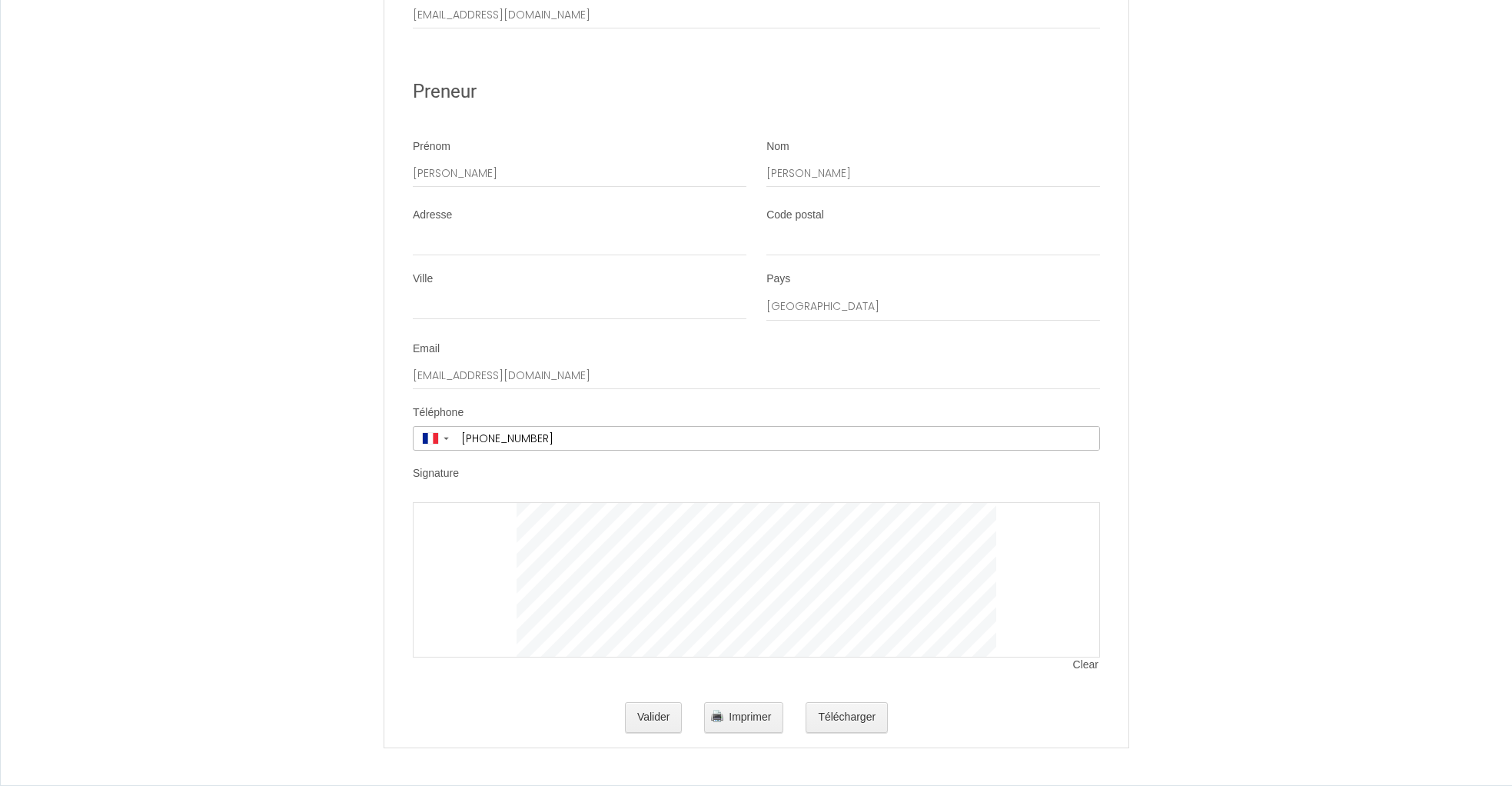
scroll to position [2867, 0]
click at [1032, 585] on div at bounding box center [756, 579] width 687 height 155
